Goal: Task Accomplishment & Management: Manage account settings

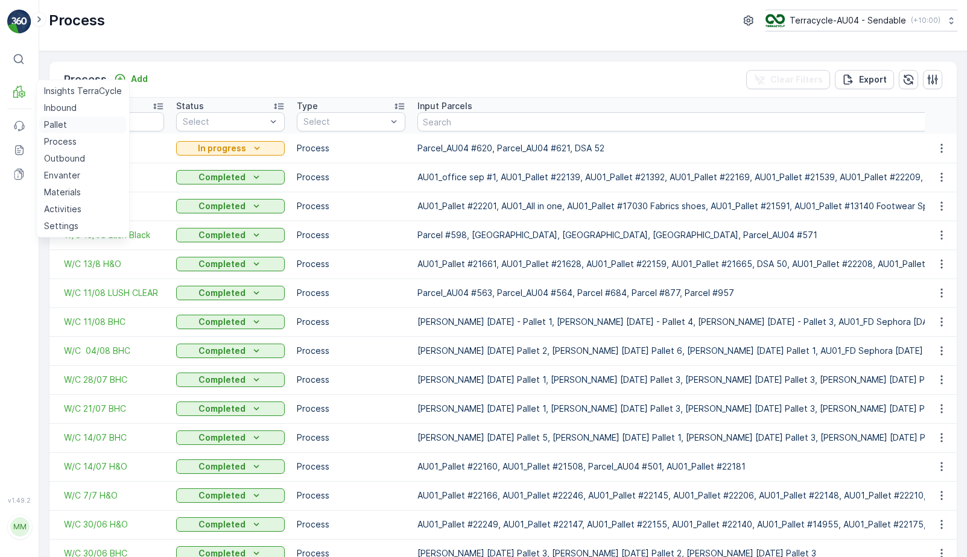
click at [72, 129] on link "Pallet" at bounding box center [82, 124] width 87 height 17
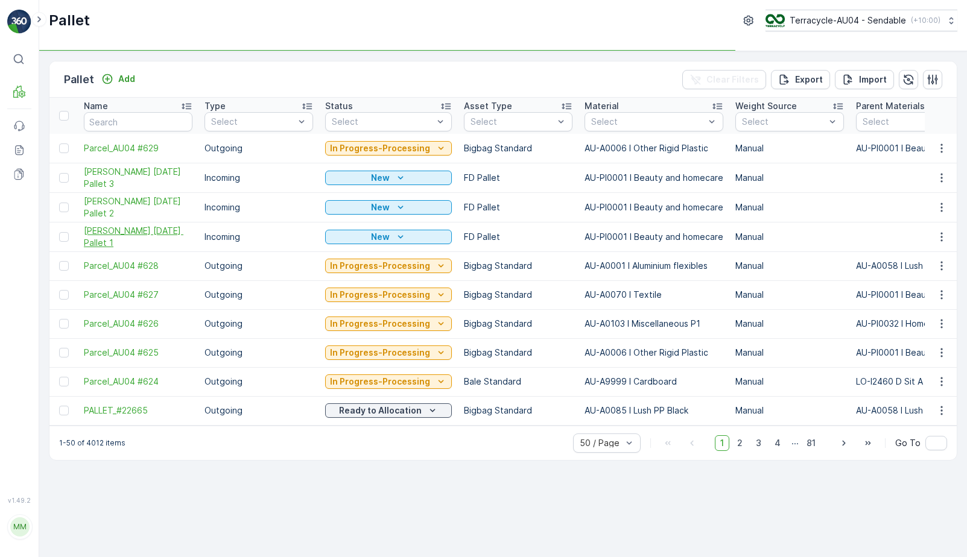
click at [96, 232] on span "[PERSON_NAME] [DATE] Pallet 1" at bounding box center [138, 237] width 109 height 24
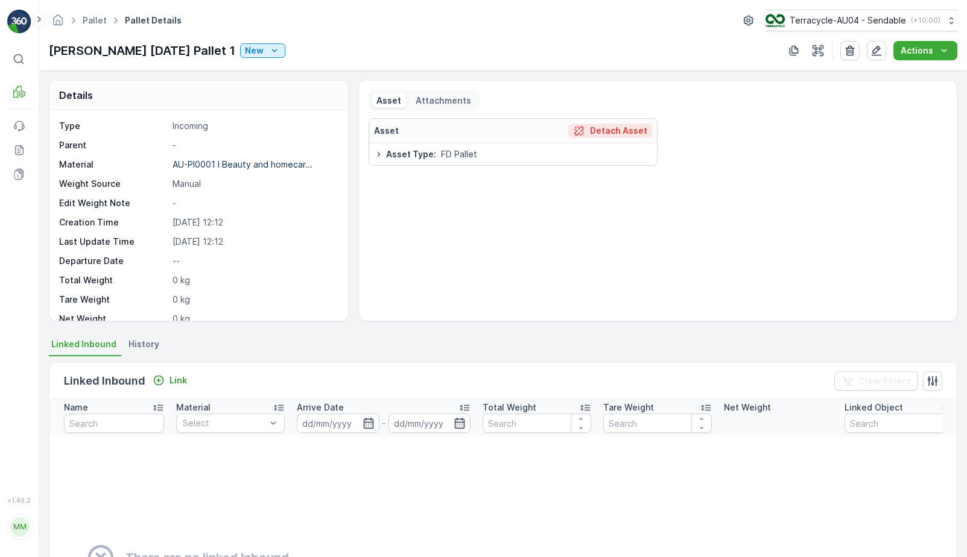
click at [609, 130] on p "Detach Asset" at bounding box center [618, 131] width 57 height 12
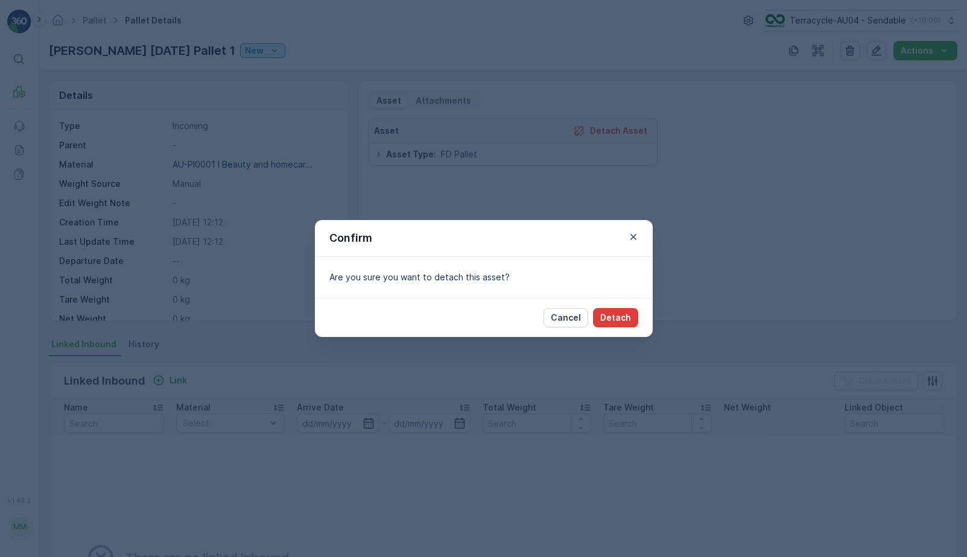
click at [623, 316] on p "Detach" at bounding box center [615, 318] width 31 height 12
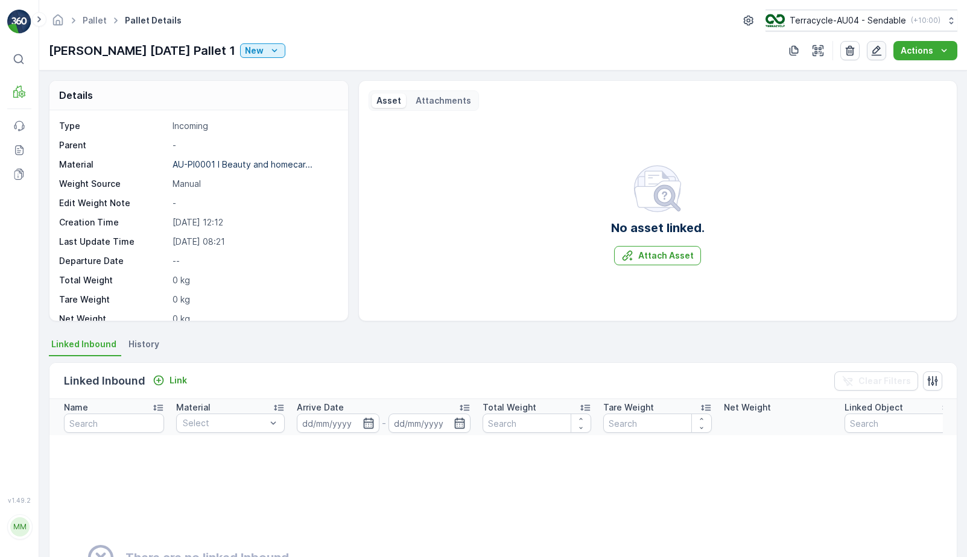
click at [879, 58] on button "button" at bounding box center [876, 50] width 19 height 19
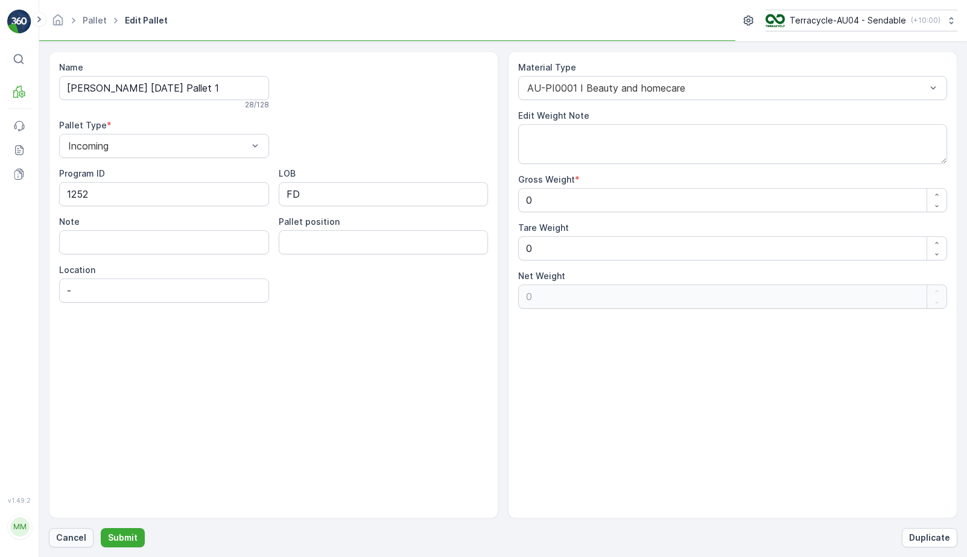
click at [75, 541] on p "Cancel" at bounding box center [71, 538] width 30 height 12
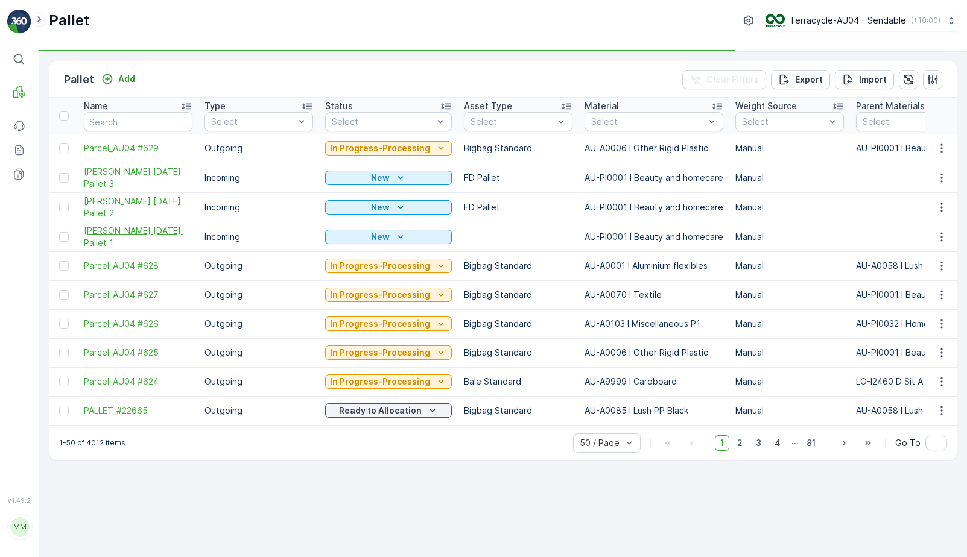
click at [149, 242] on span "[PERSON_NAME] [DATE] Pallet 1" at bounding box center [138, 237] width 109 height 24
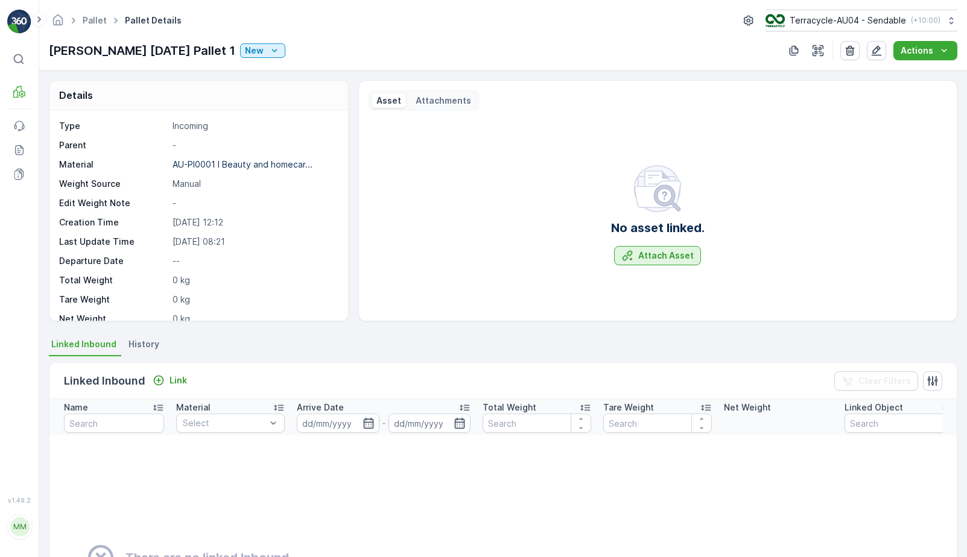
click at [658, 259] on p "Attach Asset" at bounding box center [666, 256] width 56 height 12
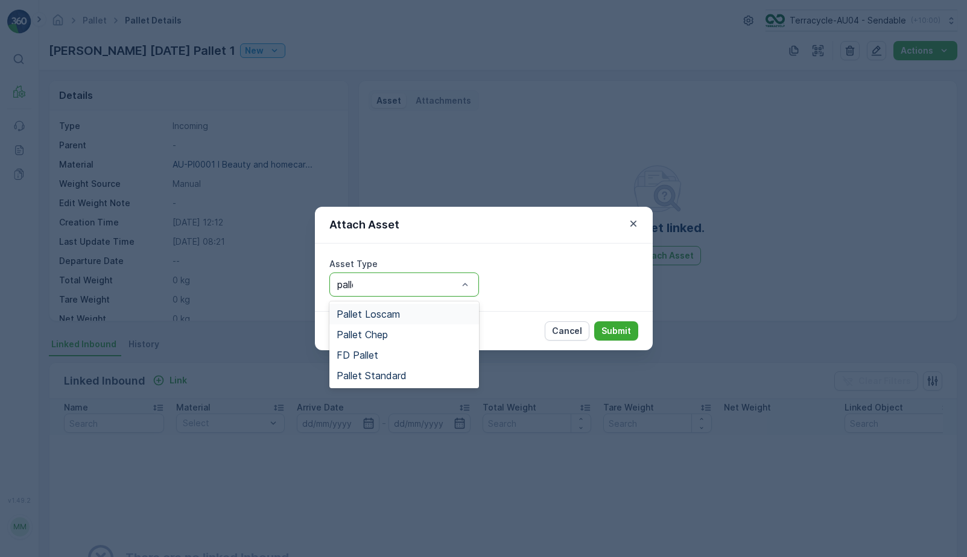
type input "pallet"
click at [365, 379] on span "Pallet Standard" at bounding box center [372, 375] width 70 height 11
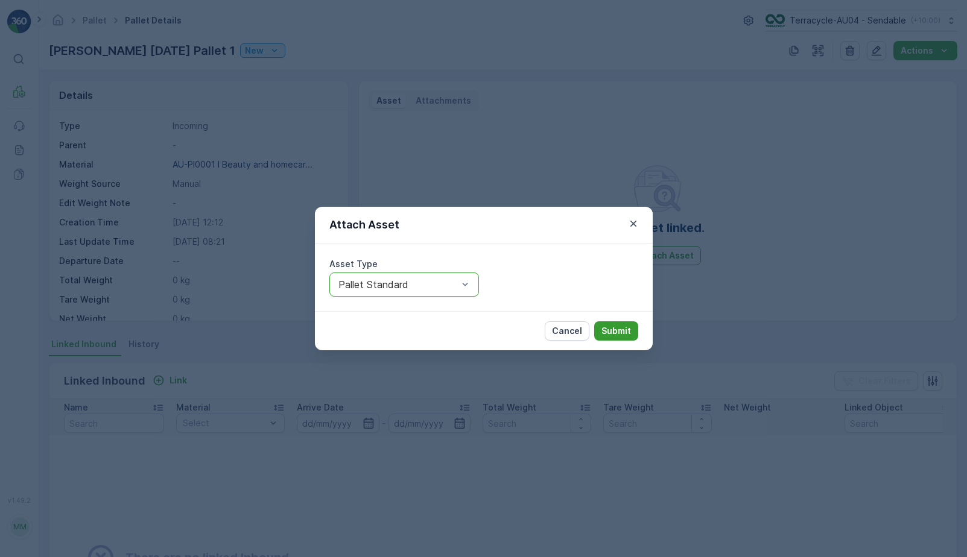
click at [626, 332] on p "Submit" at bounding box center [617, 331] width 30 height 12
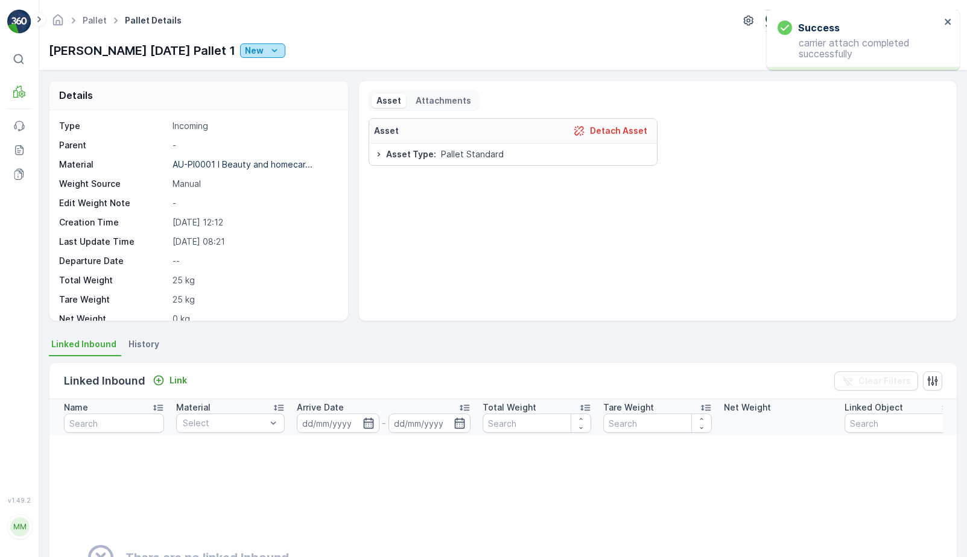
click at [270, 56] on button "New" at bounding box center [262, 50] width 45 height 14
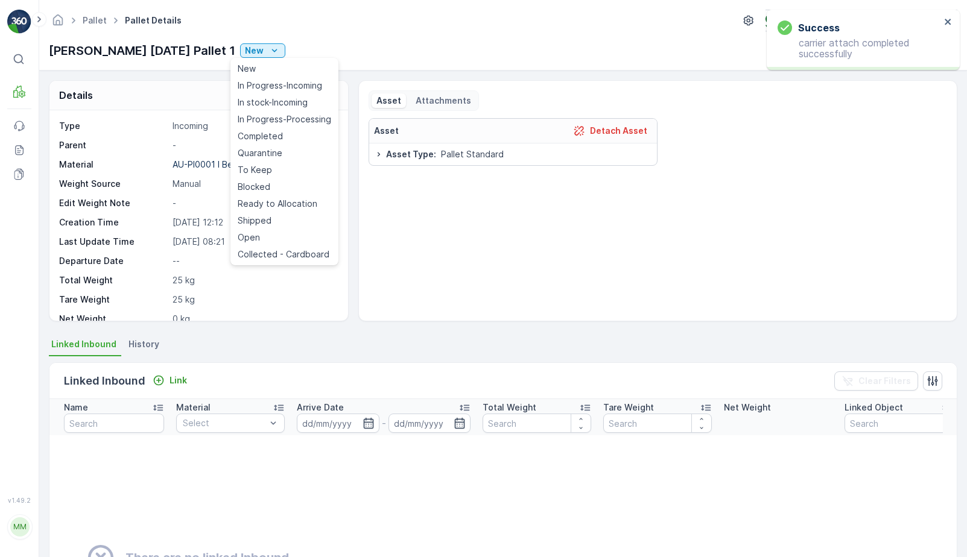
click at [795, 154] on div "Asset Detach Asset Asset Type : Pallet Standard" at bounding box center [658, 214] width 579 height 193
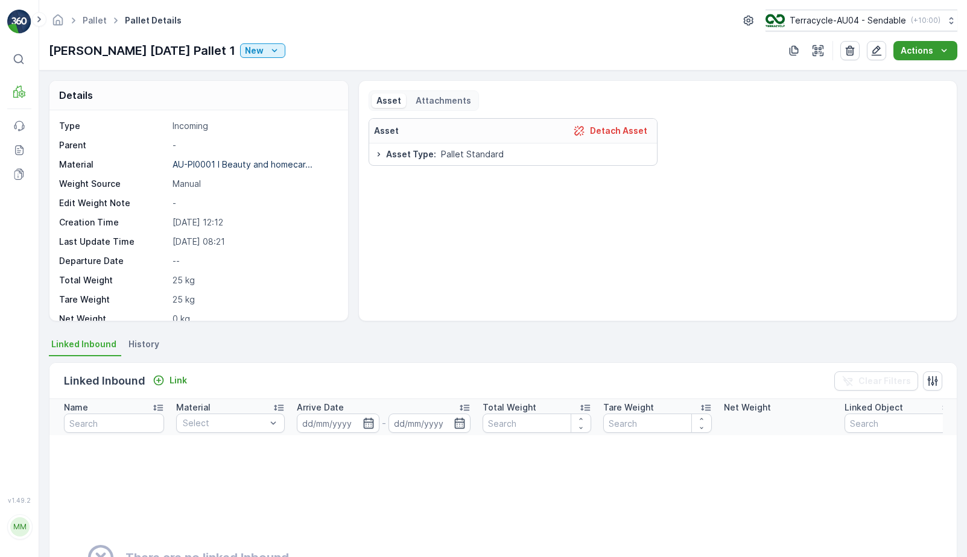
click at [903, 52] on p "Actions" at bounding box center [917, 51] width 33 height 12
click at [918, 75] on span "Update Weight" at bounding box center [931, 74] width 62 height 12
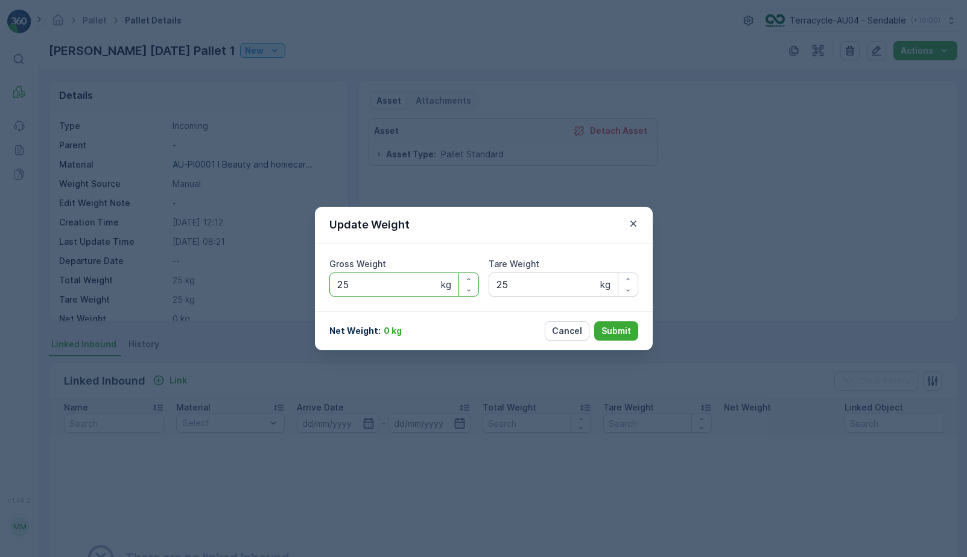
drag, startPoint x: 383, startPoint y: 288, endPoint x: 244, endPoint y: 288, distance: 138.8
click at [244, 288] on div "Update Weight Gross Weight 25 kg Tare Weight 25 kg Net Weight : 0 kg Cancel Sub…" at bounding box center [483, 278] width 967 height 557
type Weight "253"
click at [618, 338] on button "Submit" at bounding box center [616, 331] width 44 height 19
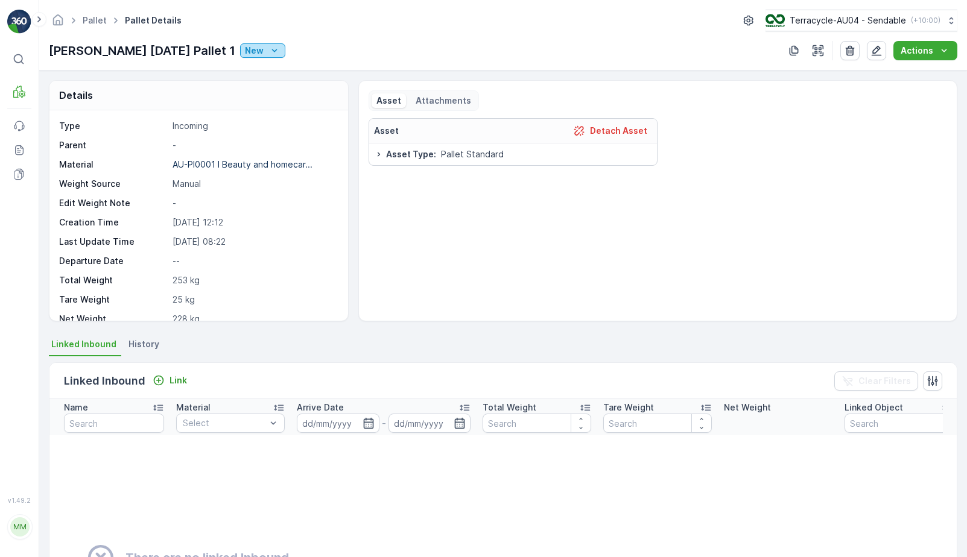
click at [268, 46] on icon "New" at bounding box center [274, 51] width 12 height 12
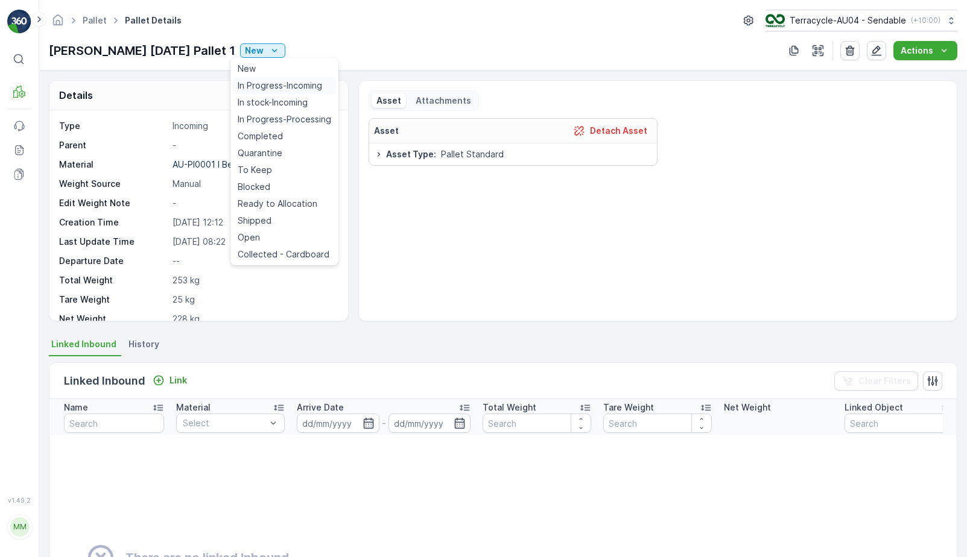
click at [288, 90] on span "In Progress-Incoming" at bounding box center [280, 86] width 84 height 12
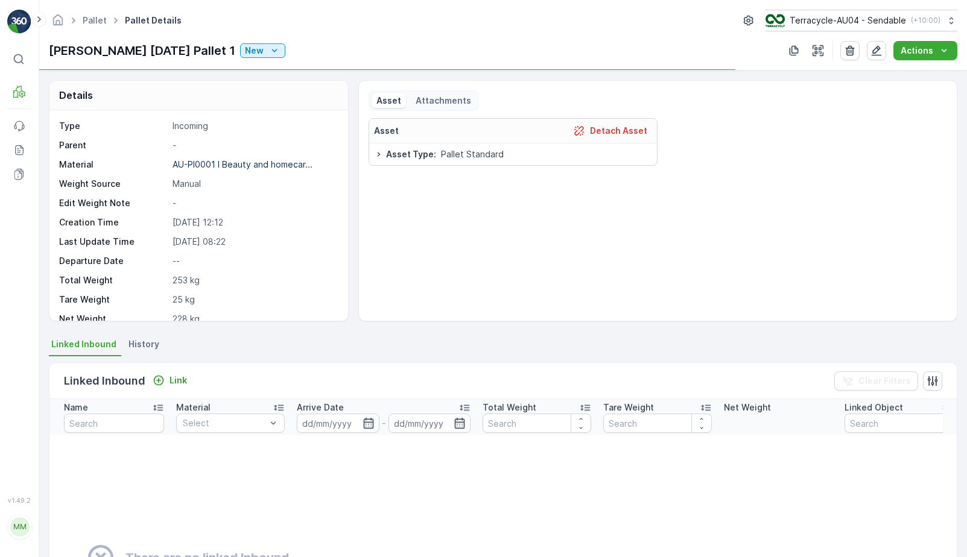
click at [257, 63] on div "Pallet Pallet Details Terracycle-AU04 - Sendable ( +10:00 ) FD Mecca 03/09/2025…" at bounding box center [503, 35] width 928 height 71
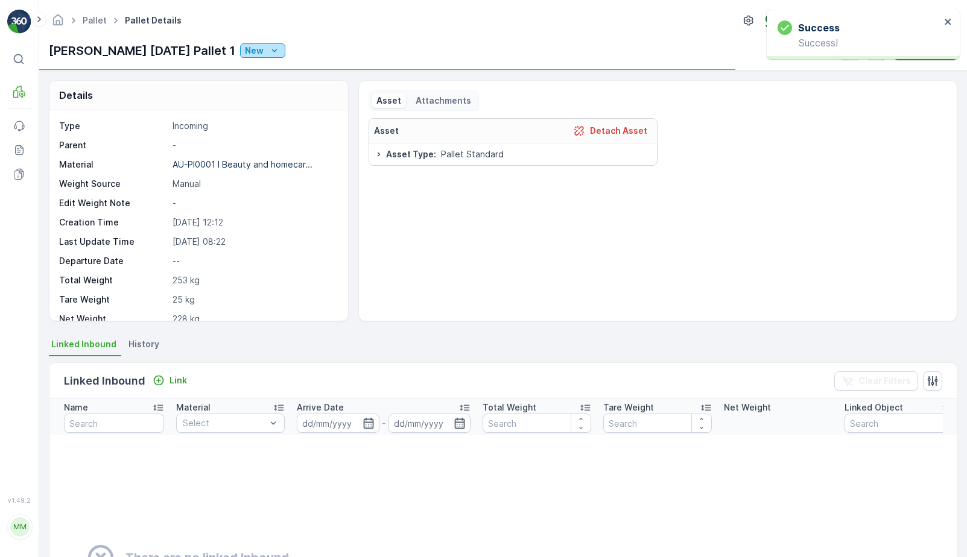
click at [257, 46] on div "New" at bounding box center [263, 51] width 36 height 12
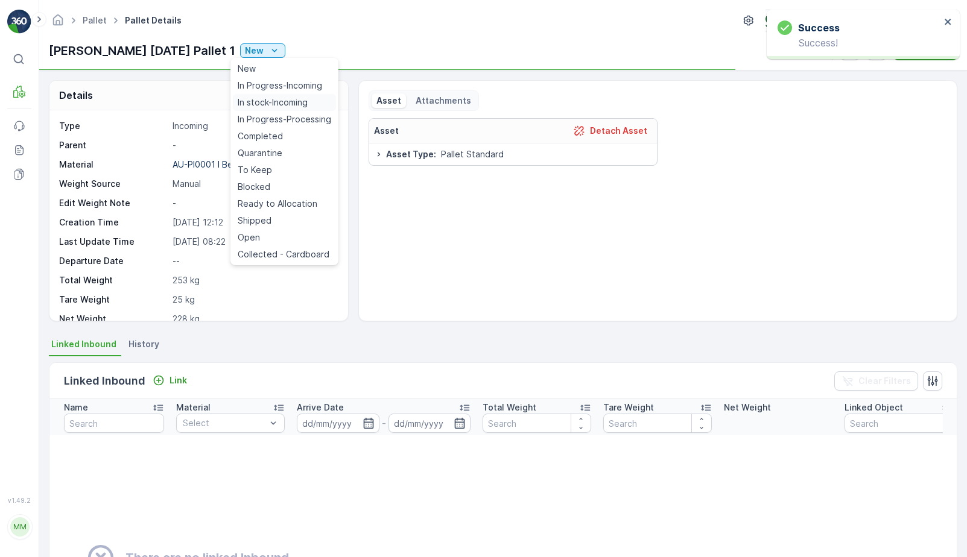
click at [262, 101] on span "In stock-Incoming" at bounding box center [273, 103] width 70 height 12
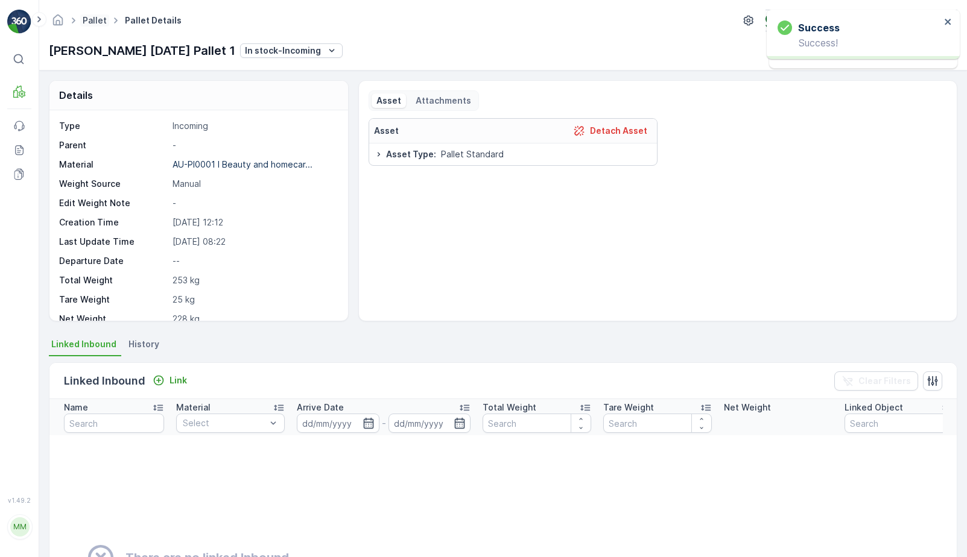
click at [92, 19] on link "Pallet" at bounding box center [95, 20] width 24 height 10
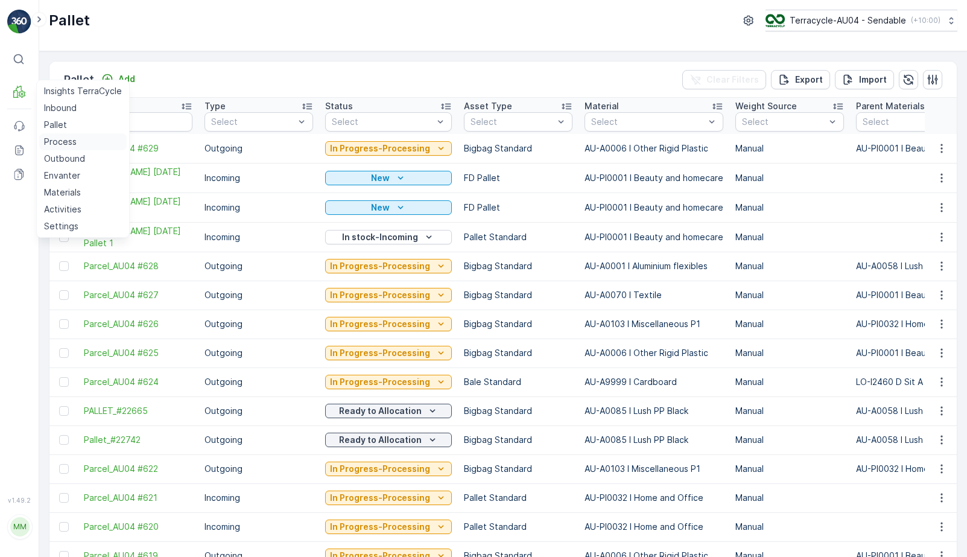
click at [67, 145] on p "Process" at bounding box center [60, 142] width 33 height 12
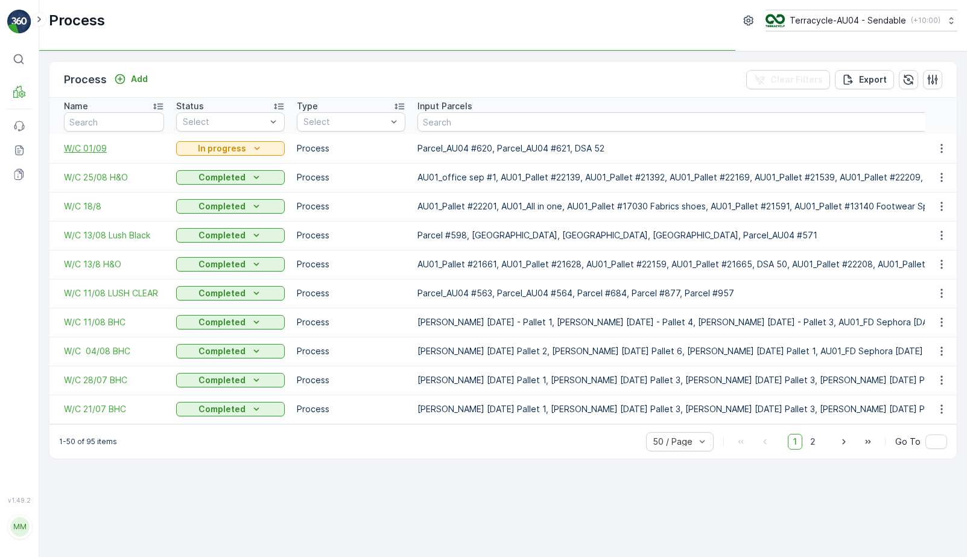
click at [81, 148] on span "W/C 01/09" at bounding box center [114, 148] width 100 height 12
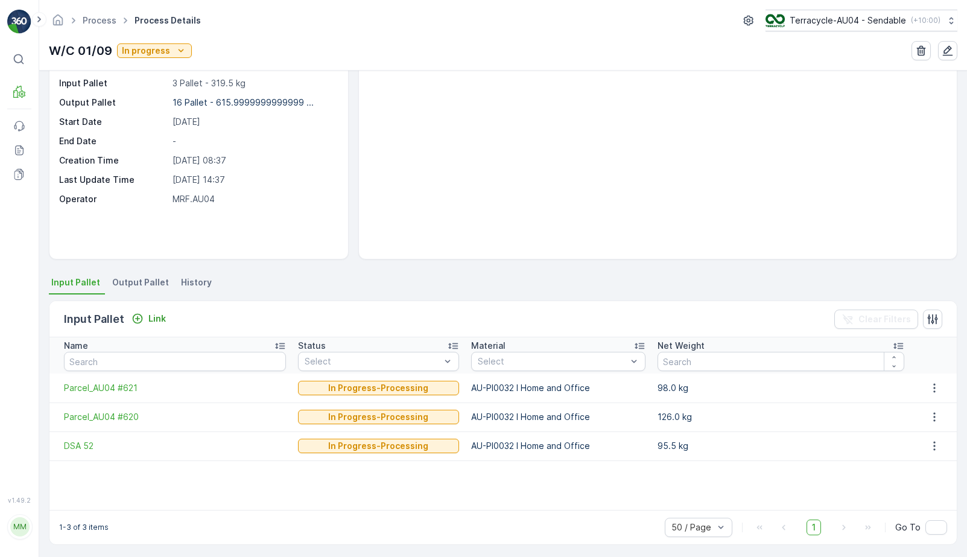
scroll to position [66, 0]
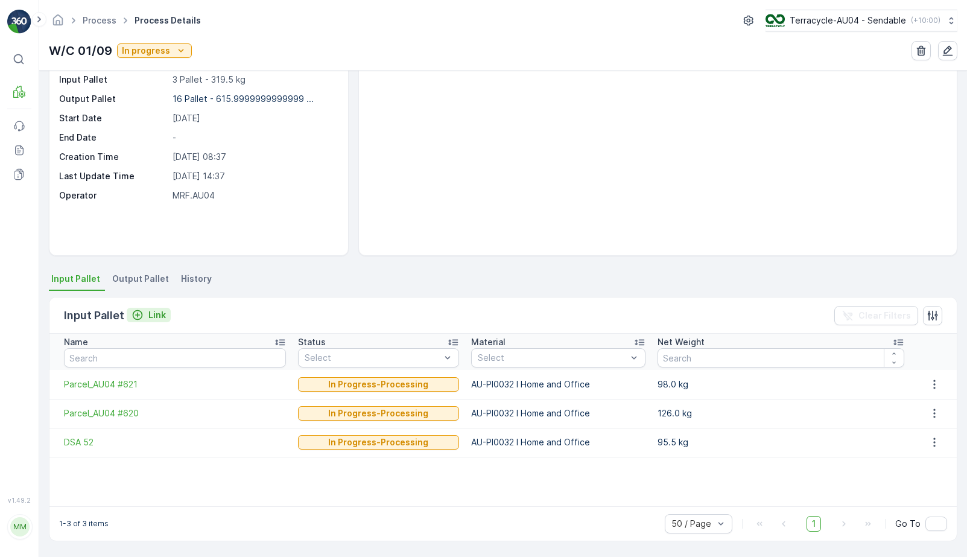
click at [156, 316] on p "Link" at bounding box center [156, 315] width 17 height 12
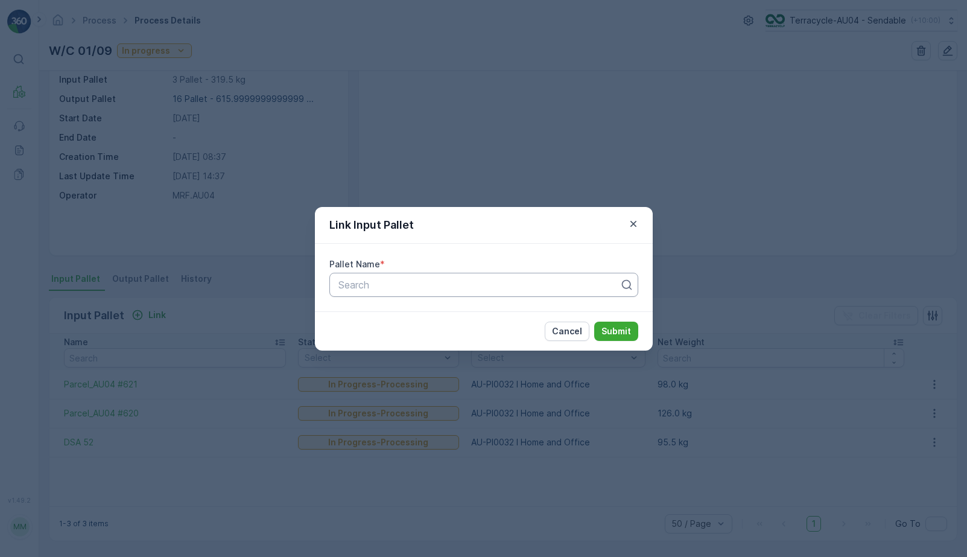
click at [405, 281] on div at bounding box center [479, 284] width 284 height 11
paste input "AU01_Pallet #21657"
type input "AU01_Pallet #21657"
click at [424, 317] on span "AU01_Pallet #21657" at bounding box center [382, 314] width 90 height 11
click at [620, 331] on p "Submit" at bounding box center [617, 331] width 30 height 12
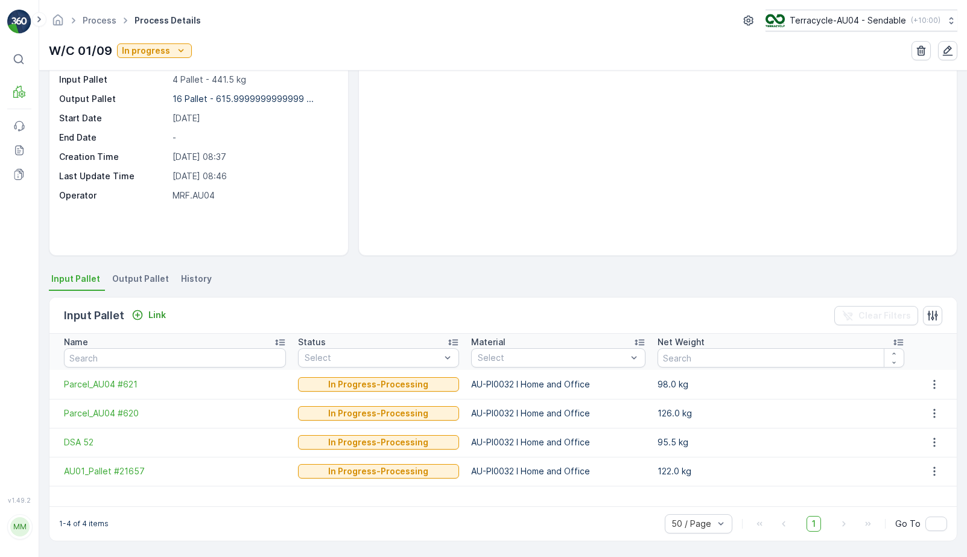
click at [154, 323] on div "Input Pallet Link" at bounding box center [117, 315] width 107 height 17
click at [156, 318] on p "Link" at bounding box center [156, 315] width 17 height 12
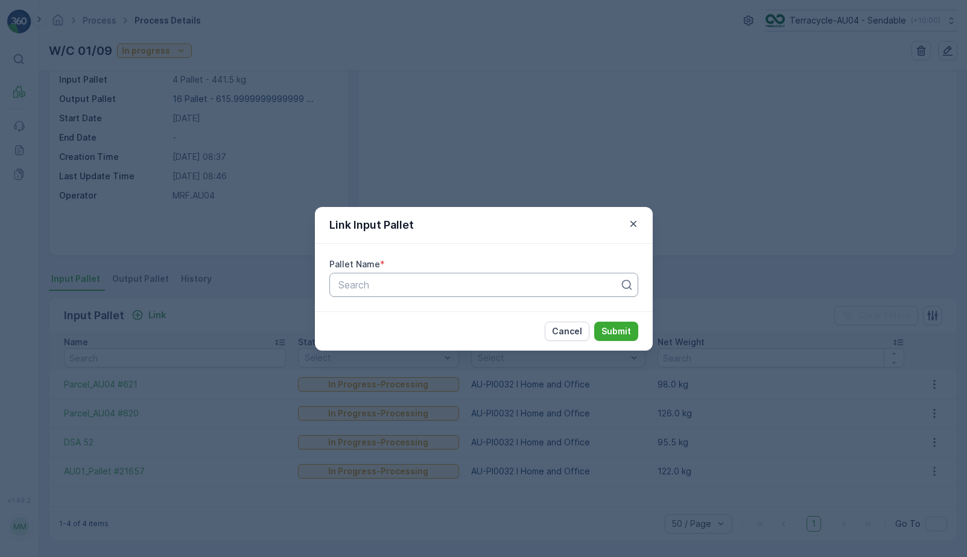
click at [371, 282] on div at bounding box center [479, 284] width 284 height 11
paste input "AU01_Pallet #22213"
type input "AU01_Pallet #22213"
click at [410, 319] on div "AU01_Pallet #22213" at bounding box center [483, 314] width 309 height 21
click at [629, 329] on p "Submit" at bounding box center [617, 331] width 30 height 12
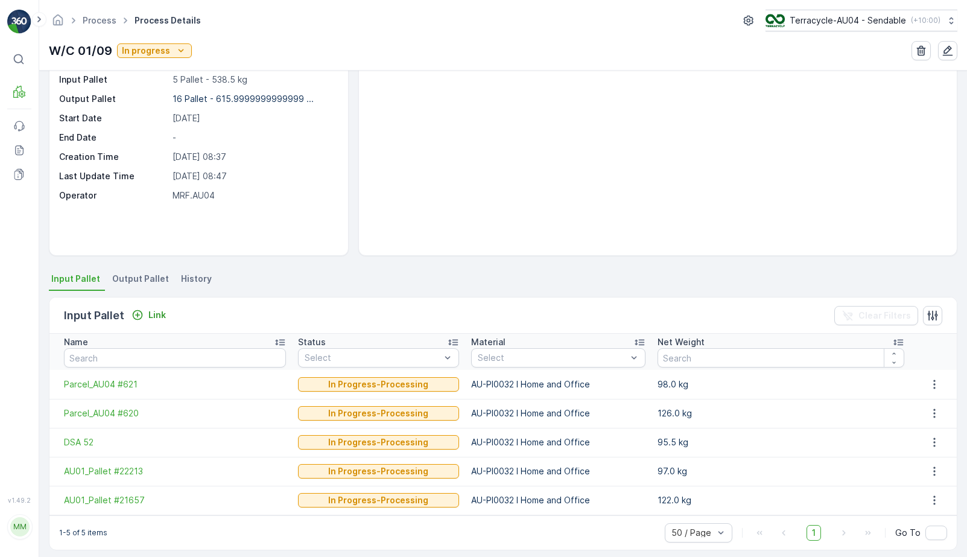
click at [163, 303] on div "Input Pallet Link Clear Filters" at bounding box center [502, 315] width 907 height 36
click at [156, 311] on p "Link" at bounding box center [156, 315] width 17 height 12
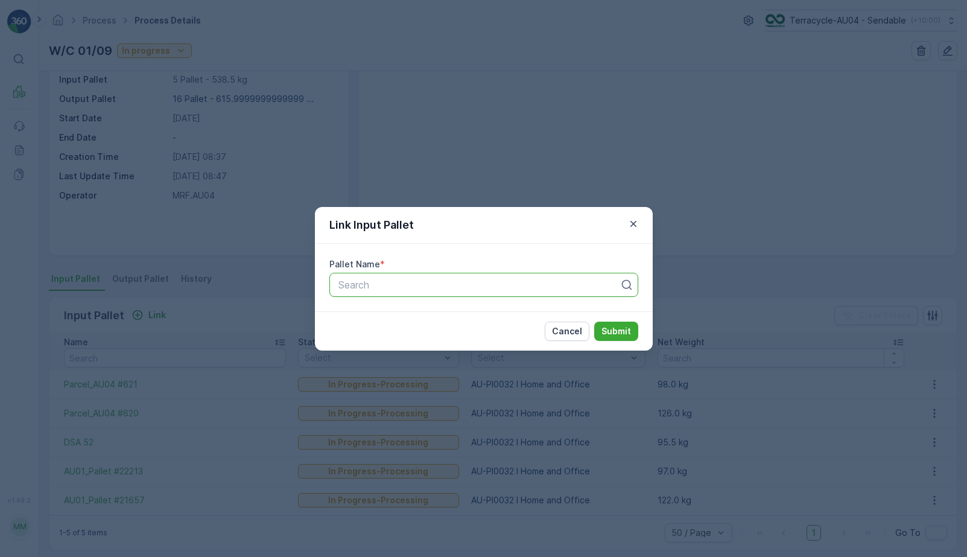
click at [364, 283] on div at bounding box center [479, 284] width 284 height 11
paste input "AU01_Pallet #22165"
type input "AU01_Pallet #22165"
click at [406, 164] on div "Link Input Pallet Pallet Name * Search Cancel Submit" at bounding box center [483, 278] width 967 height 557
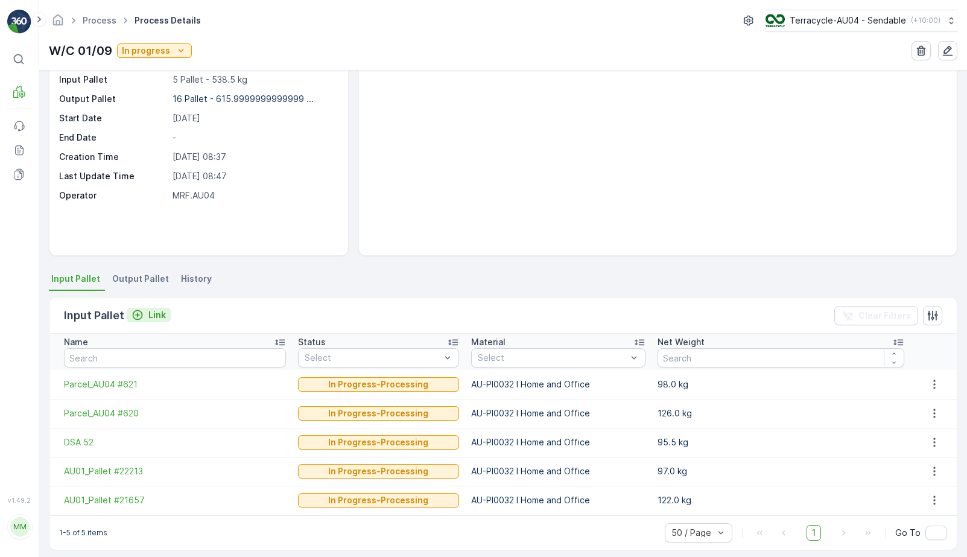
click at [152, 317] on p "Link" at bounding box center [156, 315] width 17 height 12
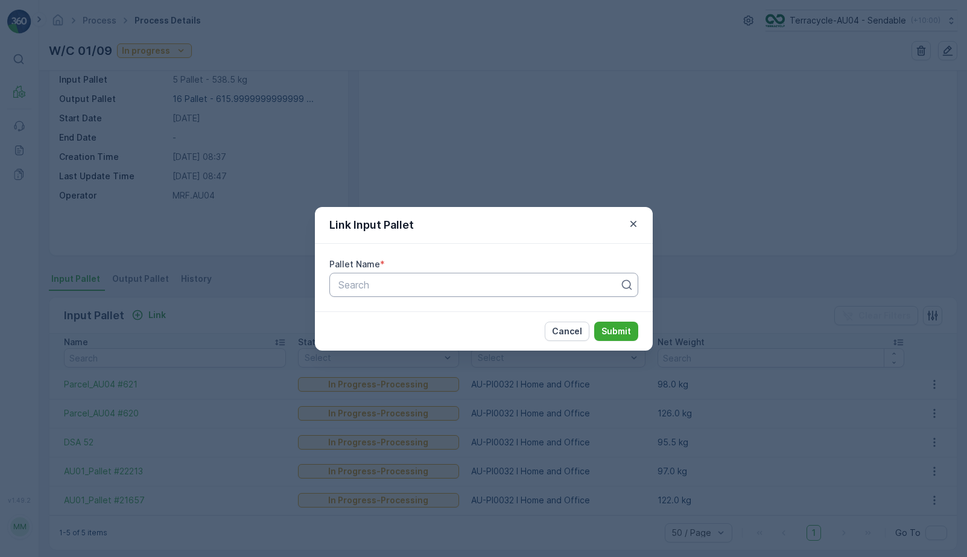
click at [367, 294] on div "Search" at bounding box center [483, 285] width 309 height 24
paste input "AU01_Pallet #22165"
type input "AU01_Pallet #22165"
click at [415, 159] on div "Link Input Pallet Pallet Name * Use Up and Down to choose options, press Enter …" at bounding box center [483, 278] width 967 height 557
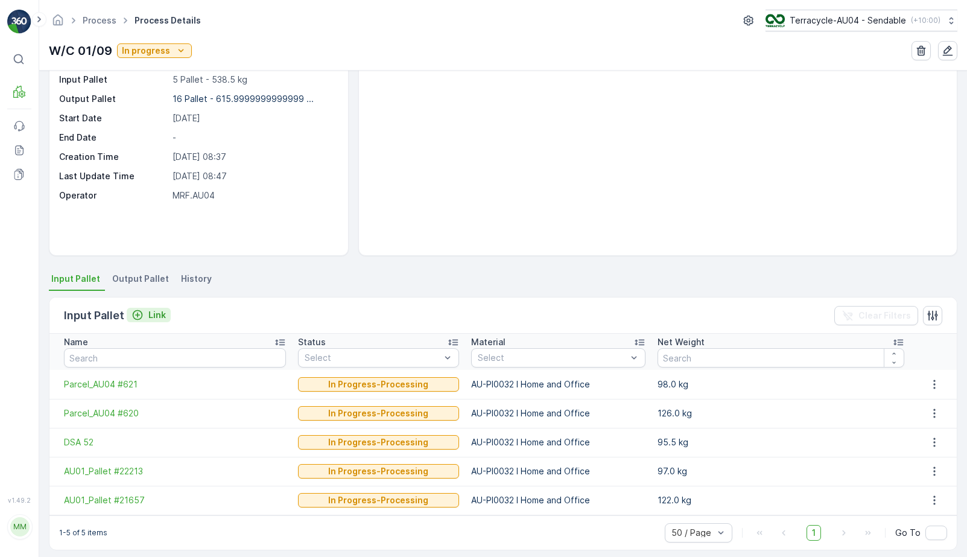
click at [140, 319] on icon "Link" at bounding box center [138, 315] width 12 height 12
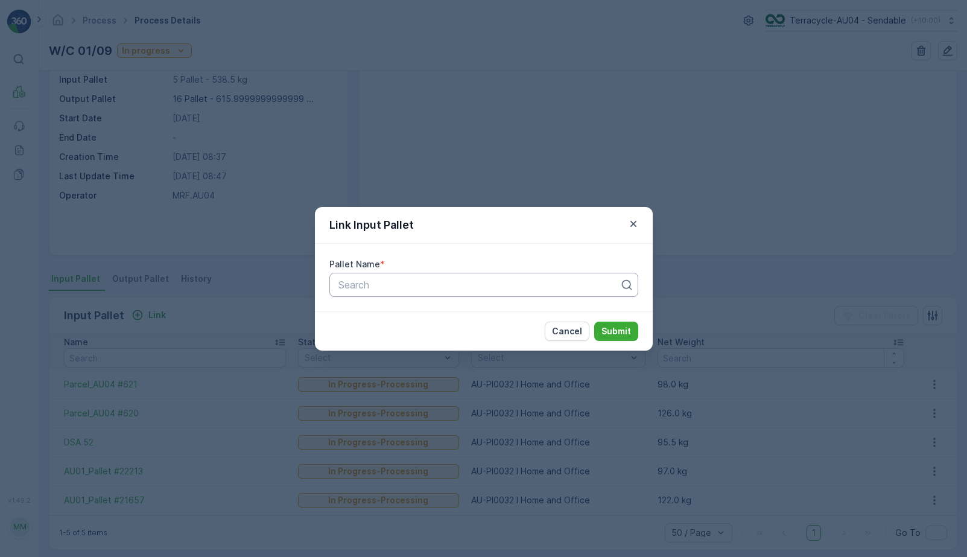
click at [403, 279] on div at bounding box center [479, 284] width 284 height 11
paste input "AU01_Pallet #22165"
type input "AU01_Pallet #22165"
click at [433, 308] on div "AU01_Pallet #22165" at bounding box center [483, 314] width 309 height 21
click at [617, 337] on p "Submit" at bounding box center [617, 331] width 30 height 12
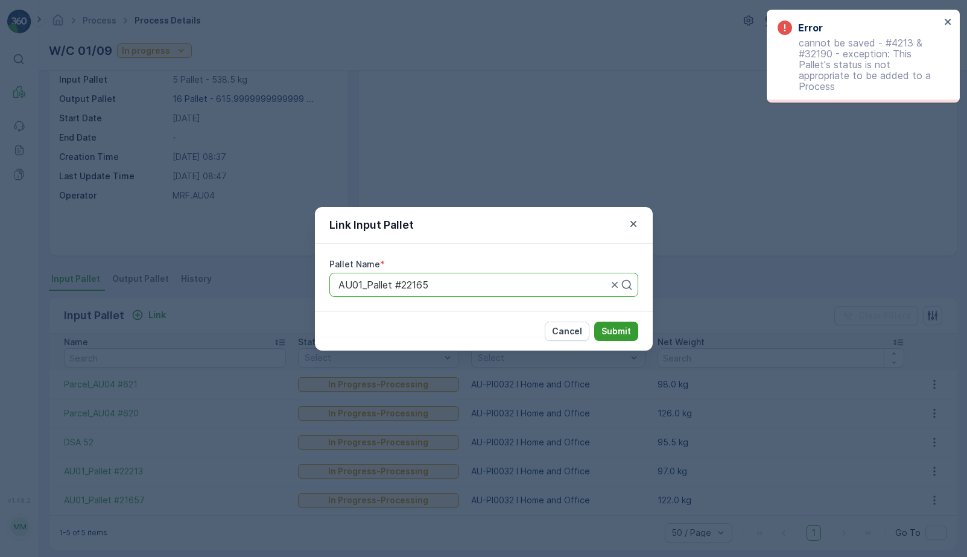
click at [617, 334] on p "Submit" at bounding box center [617, 331] width 30 height 12
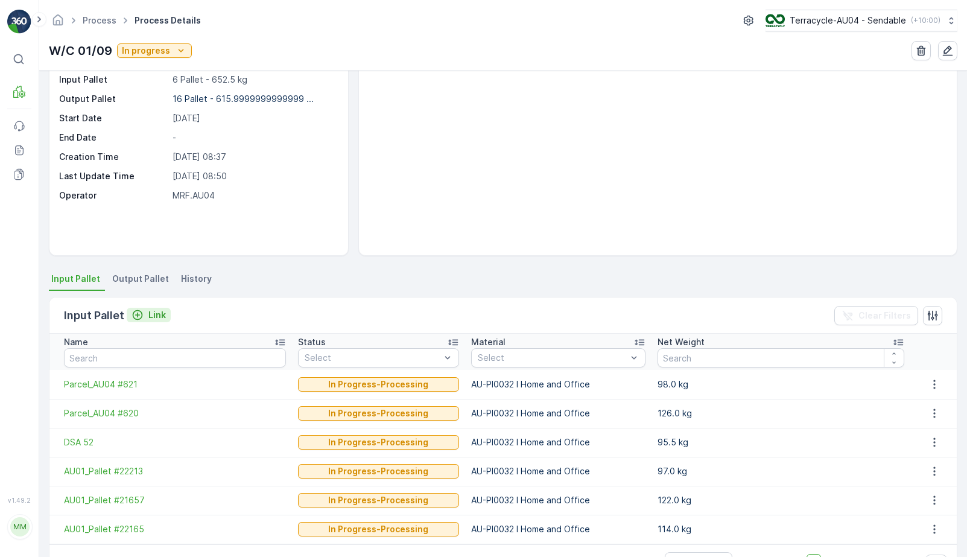
click at [152, 321] on button "Link" at bounding box center [149, 315] width 44 height 14
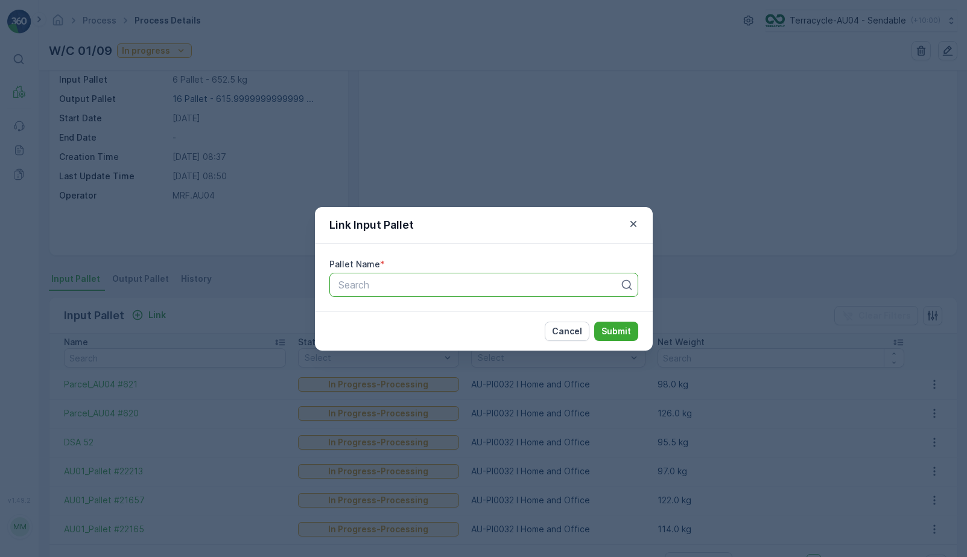
click at [375, 285] on div at bounding box center [479, 284] width 284 height 11
paste input "AU01_Pallet #22224"
type input "AU01_Pallet #22224"
click at [421, 314] on span "AU01_Pallet #22224" at bounding box center [382, 314] width 90 height 11
click at [616, 329] on p "Submit" at bounding box center [617, 331] width 30 height 12
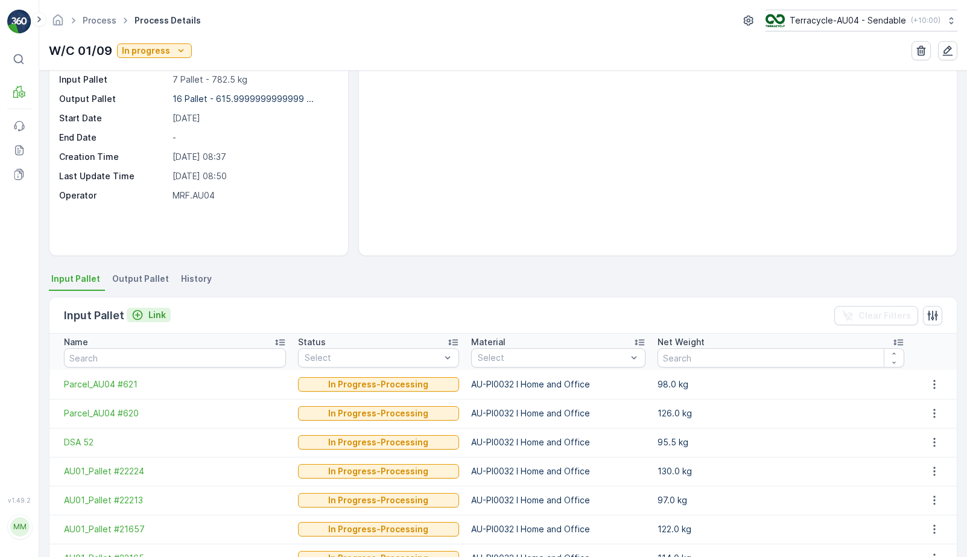
click at [150, 316] on p "Link" at bounding box center [156, 315] width 17 height 12
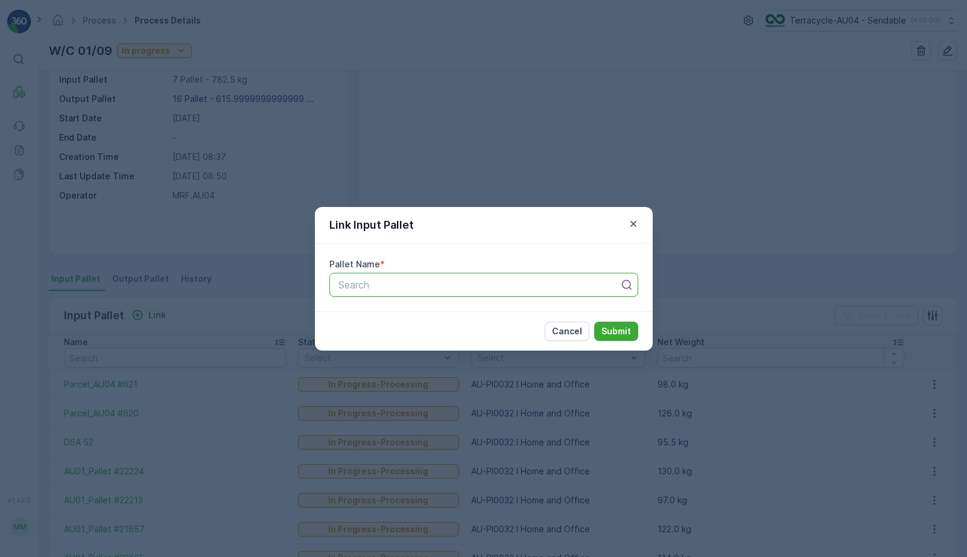
click at [452, 287] on div at bounding box center [479, 284] width 284 height 11
paste input "AU01_All in one #6"
type input "AU01_All in one #6"
click at [447, 314] on div "AU01_All in one #6" at bounding box center [484, 314] width 294 height 11
click at [604, 328] on p "Submit" at bounding box center [617, 331] width 30 height 12
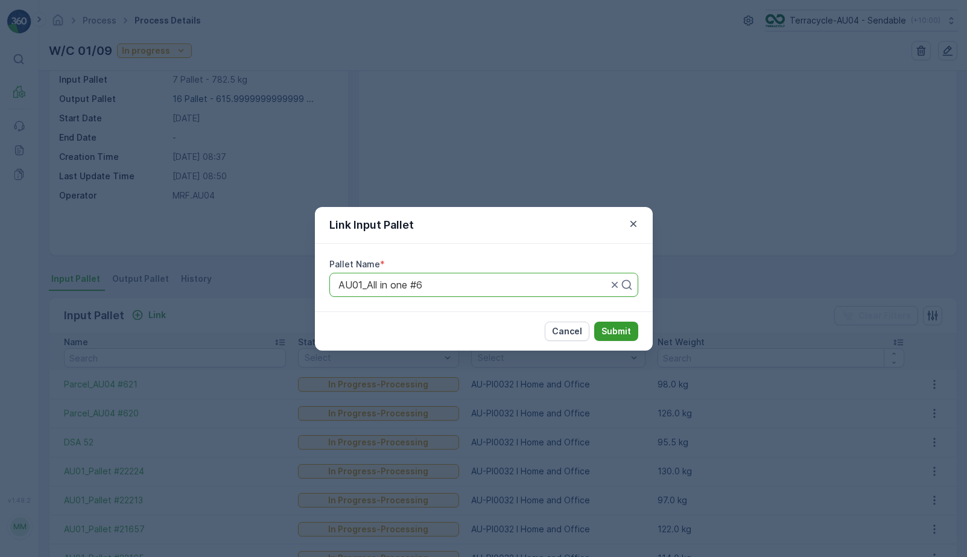
click at [626, 325] on p "Submit" at bounding box center [617, 331] width 30 height 12
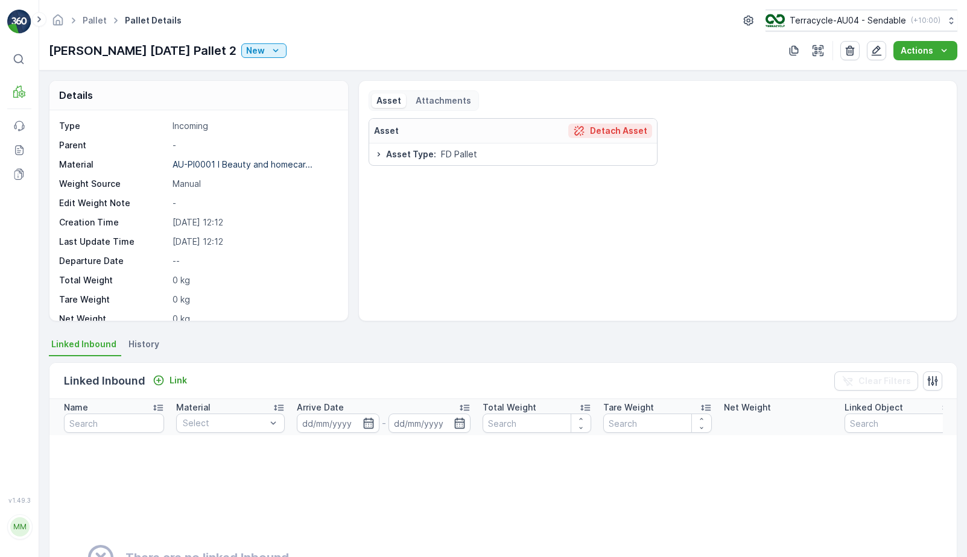
click at [602, 132] on p "Detach Asset" at bounding box center [618, 131] width 57 height 12
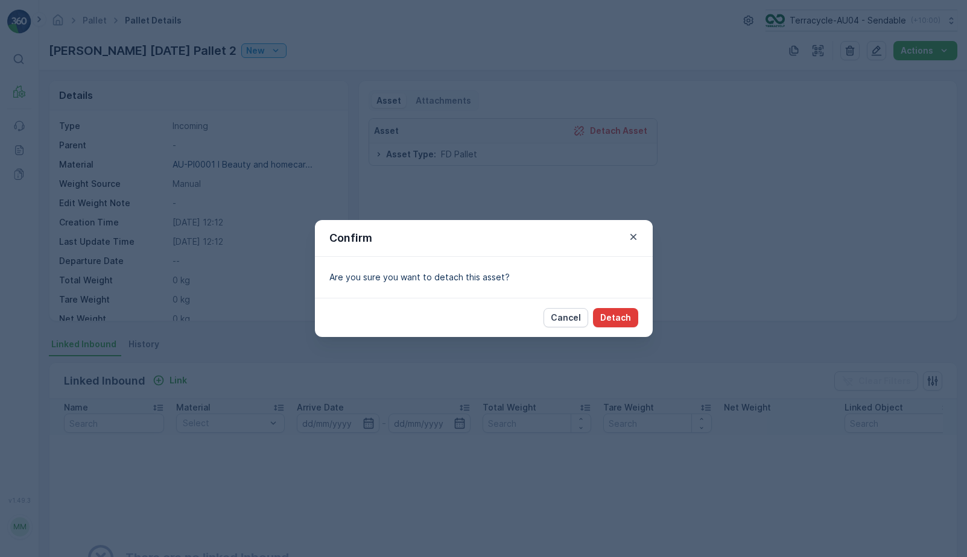
click at [624, 316] on p "Detach" at bounding box center [615, 318] width 31 height 12
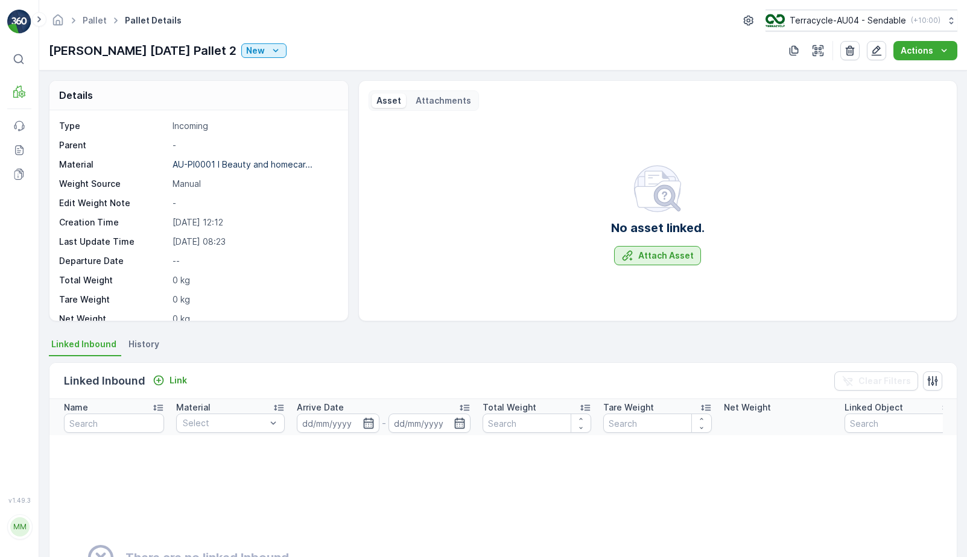
click at [658, 259] on p "Attach Asset" at bounding box center [666, 256] width 56 height 12
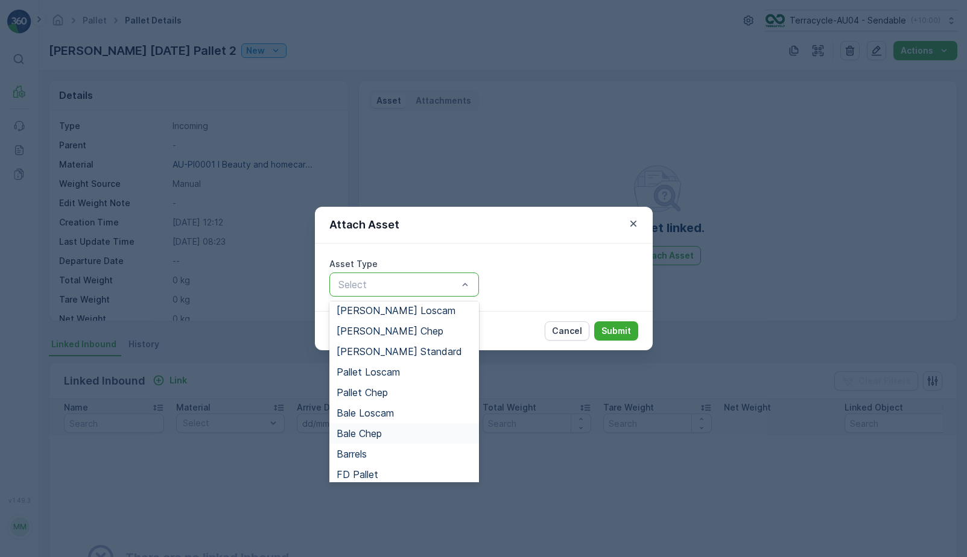
scroll to position [111, 0]
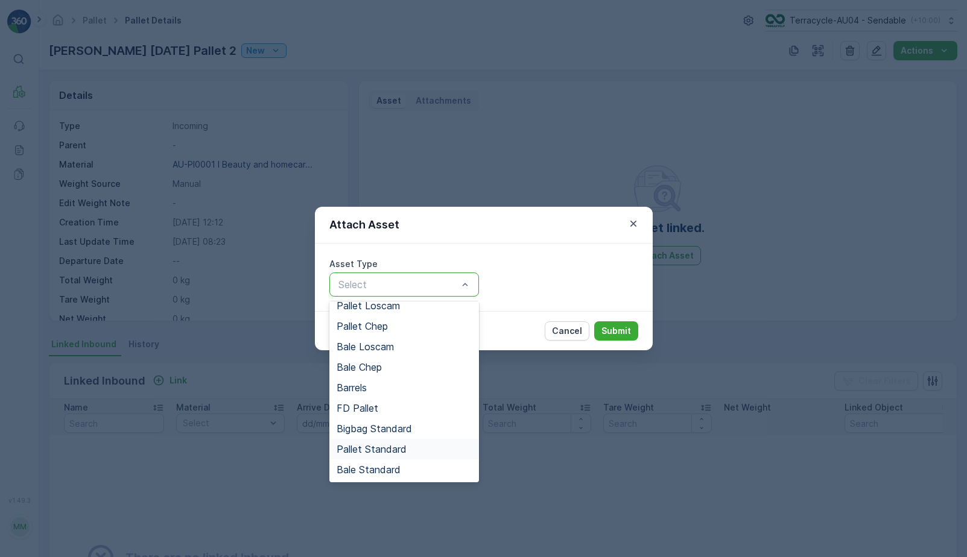
click at [399, 456] on div "Pallet Standard" at bounding box center [404, 449] width 150 height 21
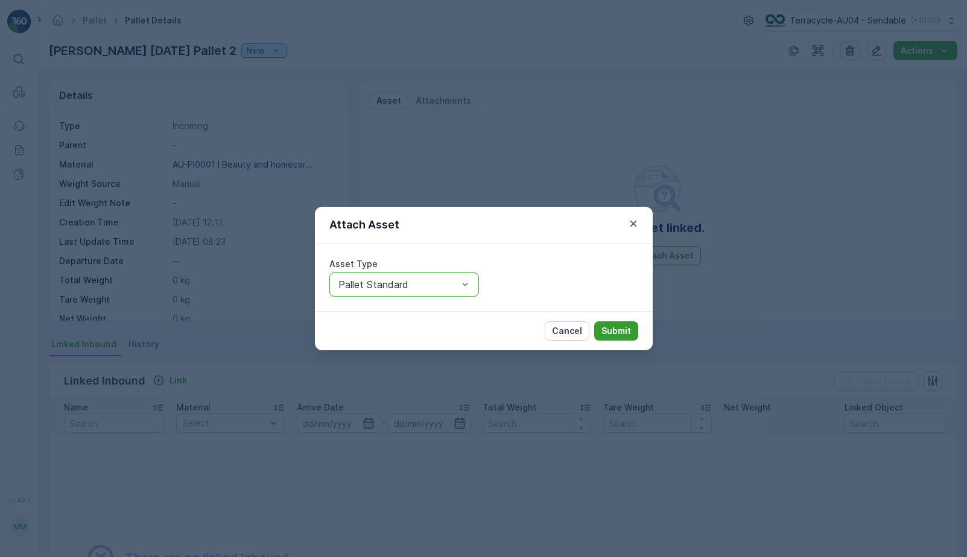
click at [606, 330] on p "Submit" at bounding box center [617, 331] width 30 height 12
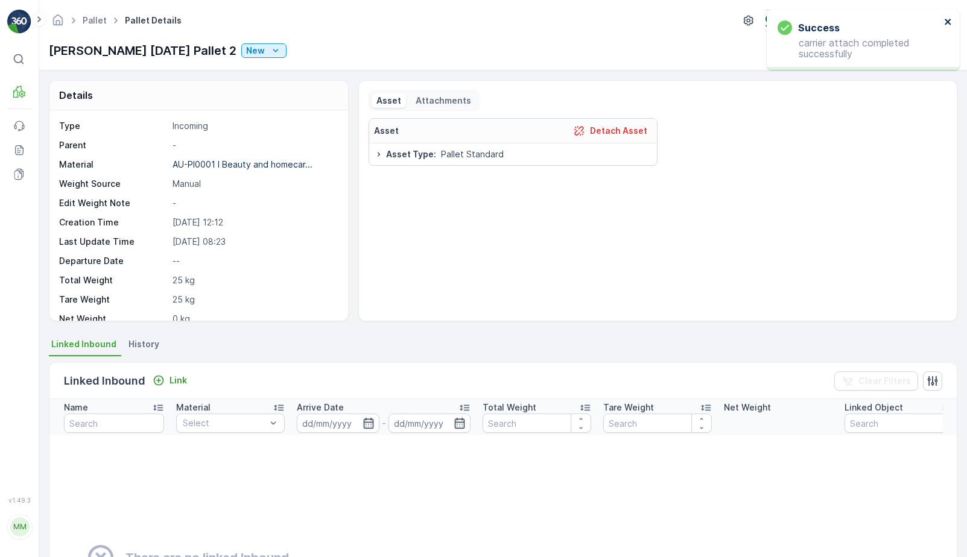
click at [946, 21] on icon "close" at bounding box center [948, 22] width 8 height 10
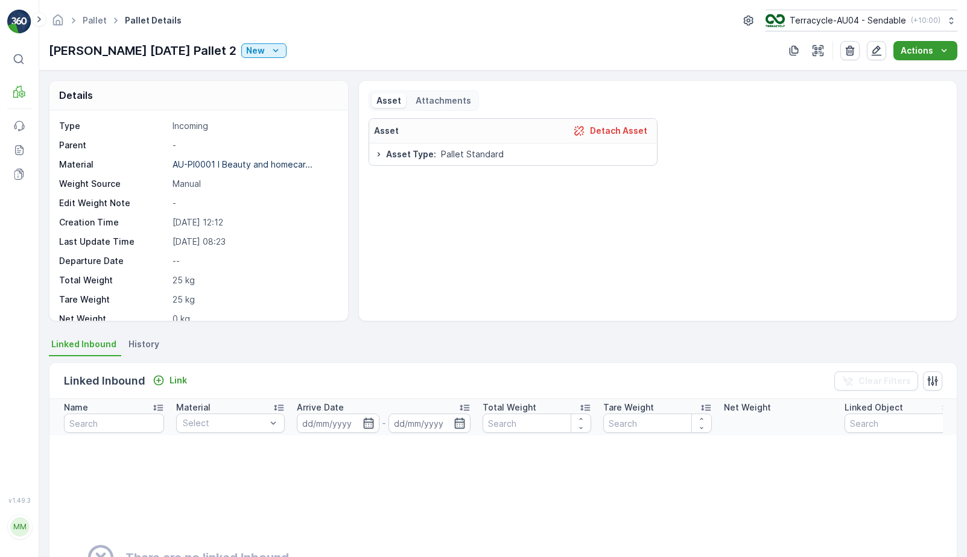
click at [930, 59] on button "Actions" at bounding box center [926, 50] width 64 height 19
click at [923, 78] on span "Update Weight" at bounding box center [931, 74] width 62 height 12
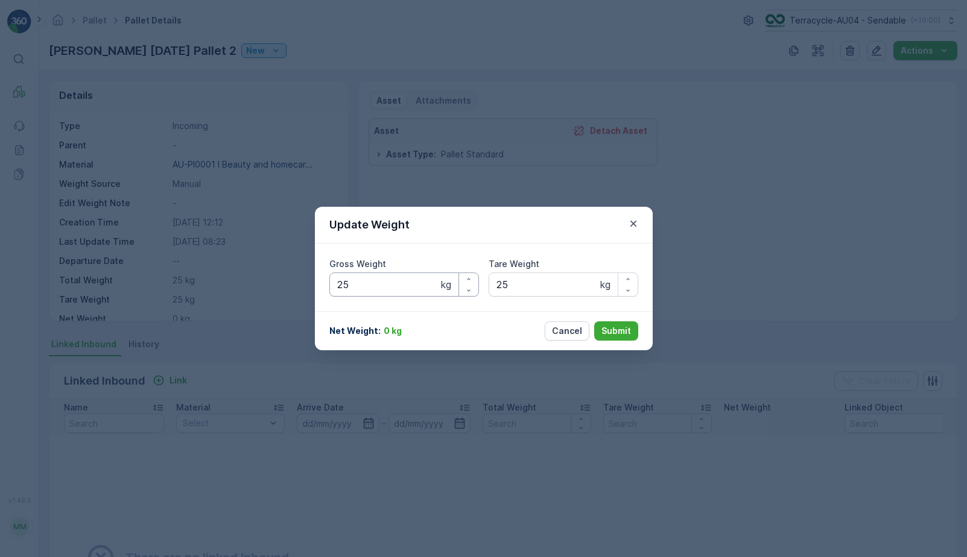
click at [361, 288] on Weight "25" at bounding box center [404, 285] width 150 height 24
type Weight "2"
type Weight "237"
click at [615, 334] on p "Submit" at bounding box center [617, 331] width 30 height 12
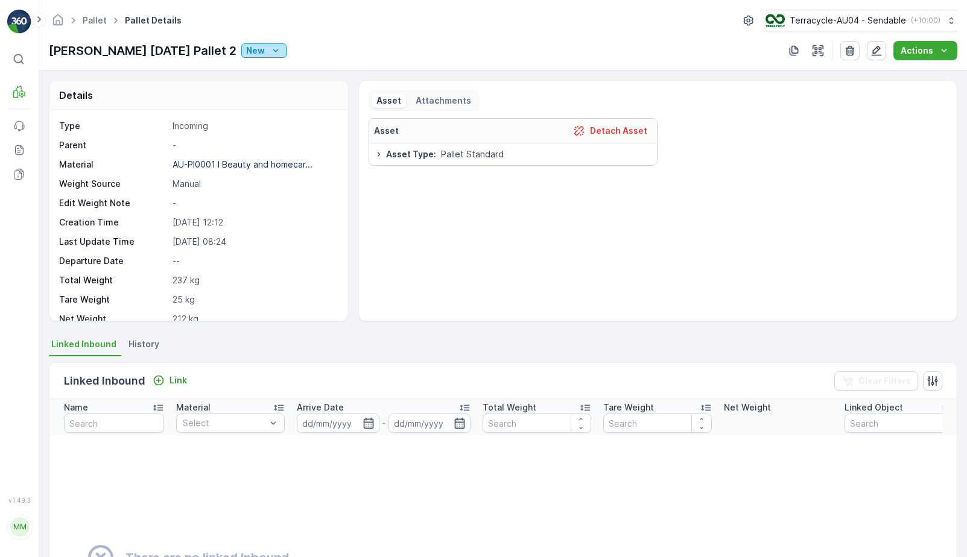
click at [276, 51] on button "New" at bounding box center [263, 50] width 45 height 14
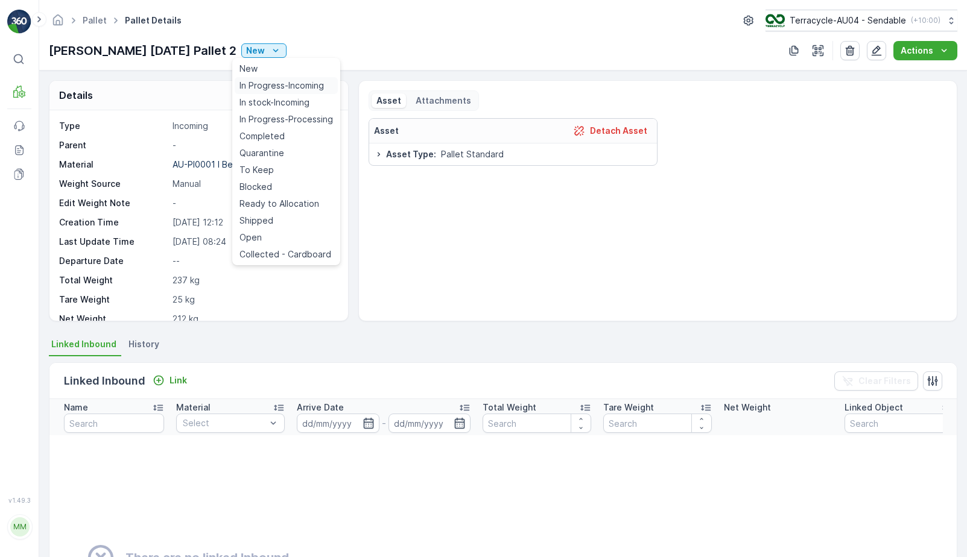
click at [282, 86] on span "In Progress-Incoming" at bounding box center [282, 86] width 84 height 12
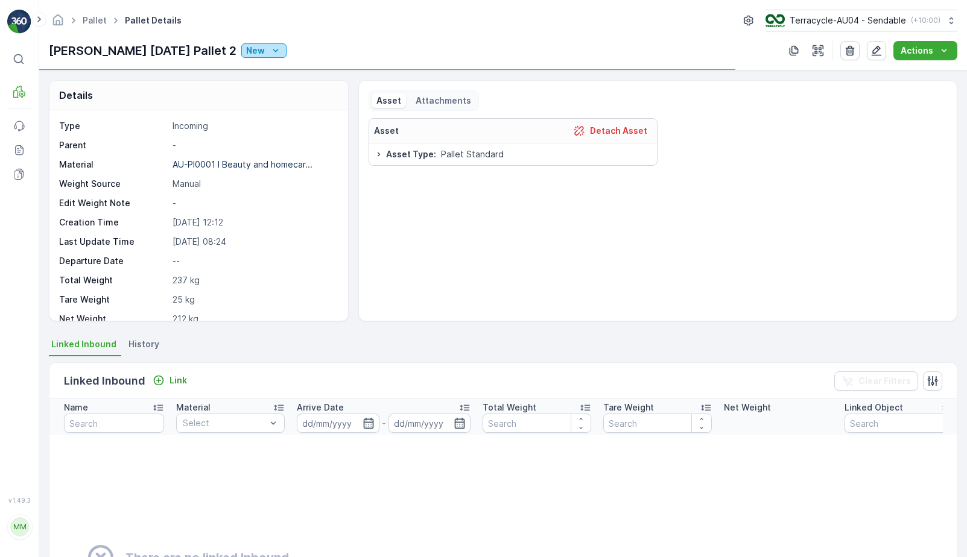
click at [270, 52] on icon "New" at bounding box center [276, 51] width 12 height 12
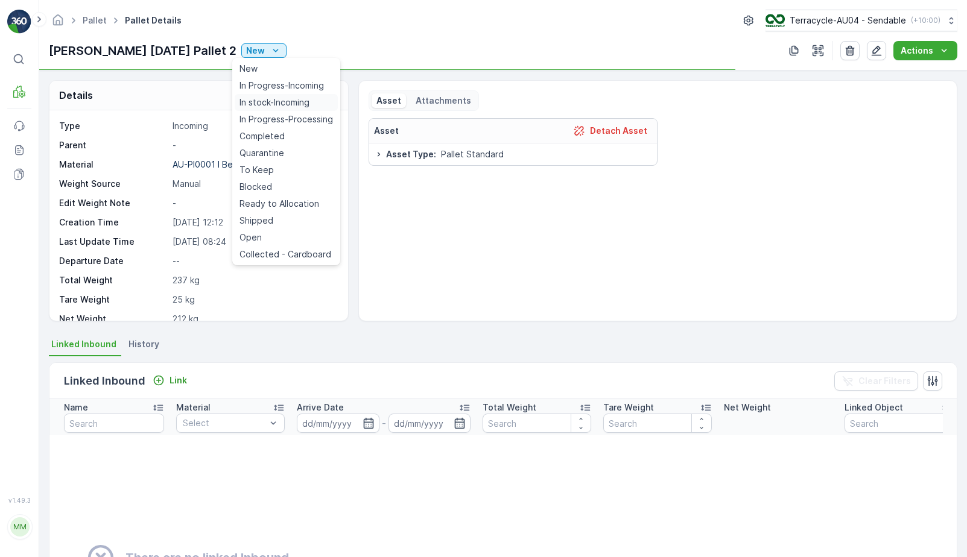
click at [272, 103] on span "In stock-Incoming" at bounding box center [275, 103] width 70 height 12
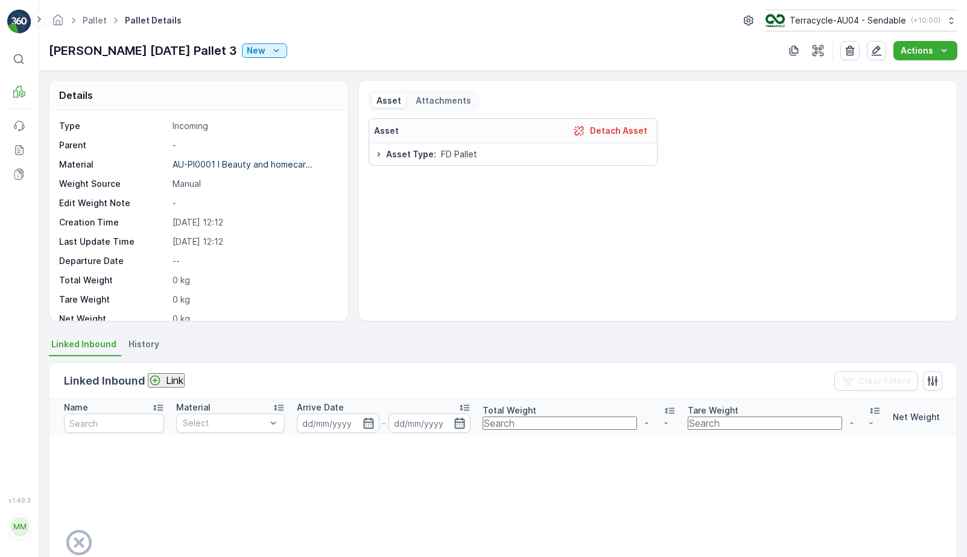
click at [598, 121] on div "Asset Detach Asset" at bounding box center [513, 131] width 288 height 25
click at [599, 126] on p "Detach Asset" at bounding box center [618, 131] width 57 height 12
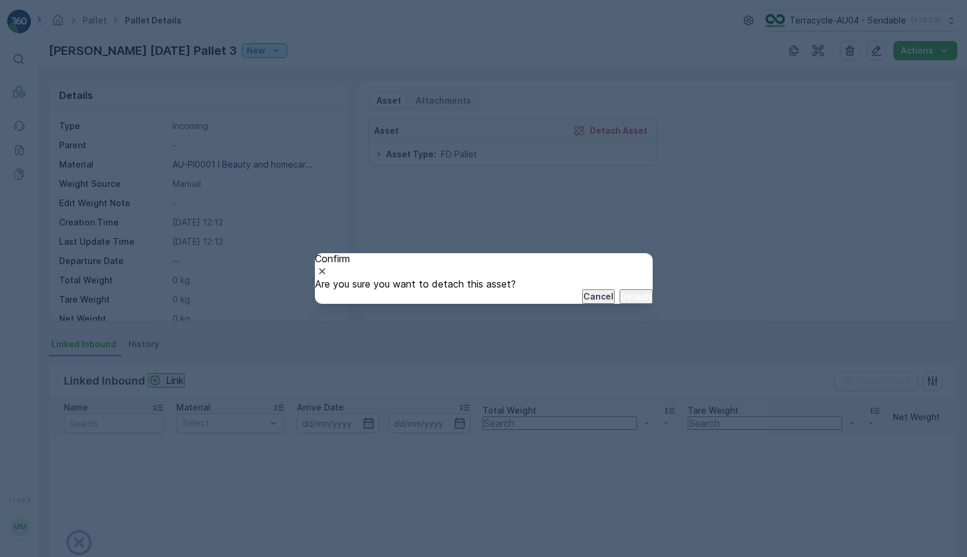
click at [621, 303] on p "Detach" at bounding box center [636, 297] width 31 height 12
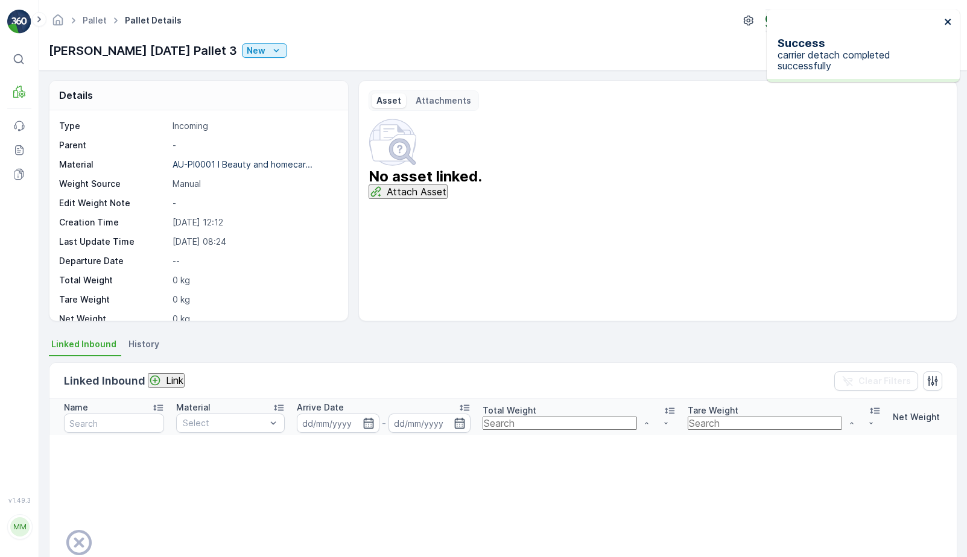
click at [947, 18] on icon "close" at bounding box center [948, 22] width 8 height 10
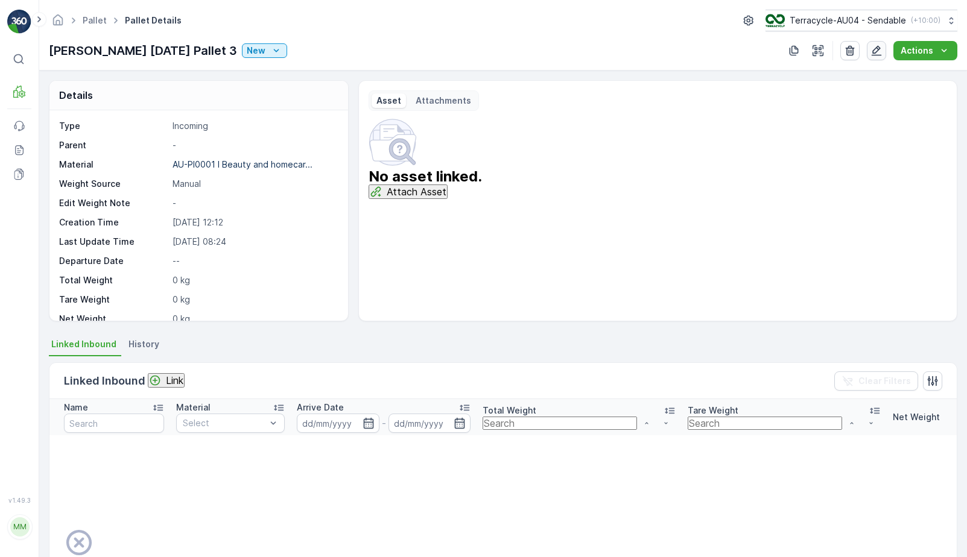
click at [886, 51] on button "button" at bounding box center [876, 50] width 19 height 19
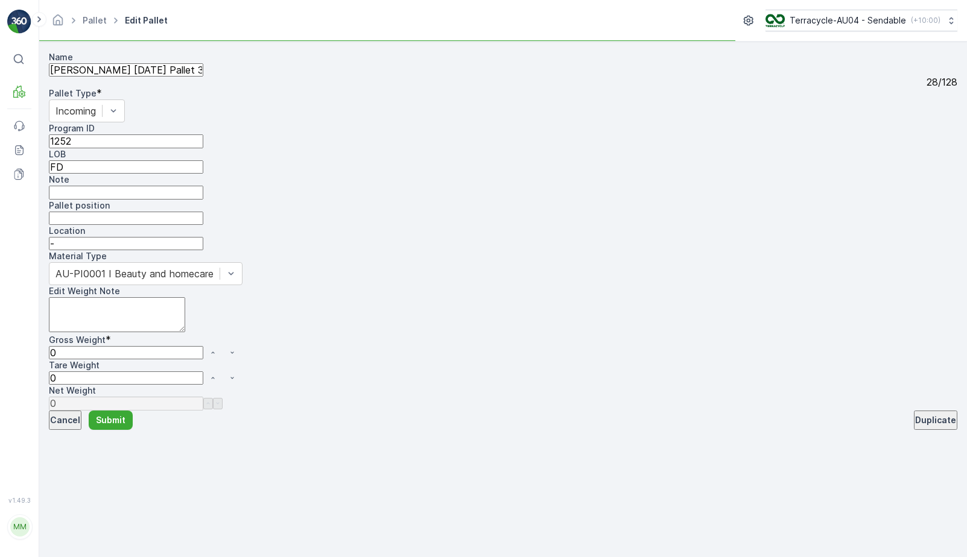
click at [80, 427] on p "Cancel" at bounding box center [65, 420] width 30 height 12
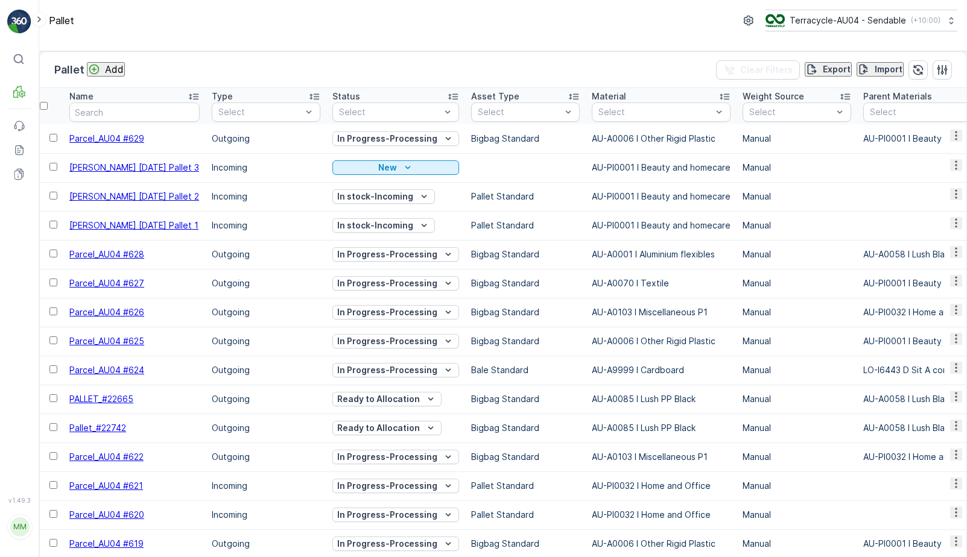
click at [113, 173] on span "[PERSON_NAME] [DATE] Pallet 3" at bounding box center [134, 167] width 130 height 10
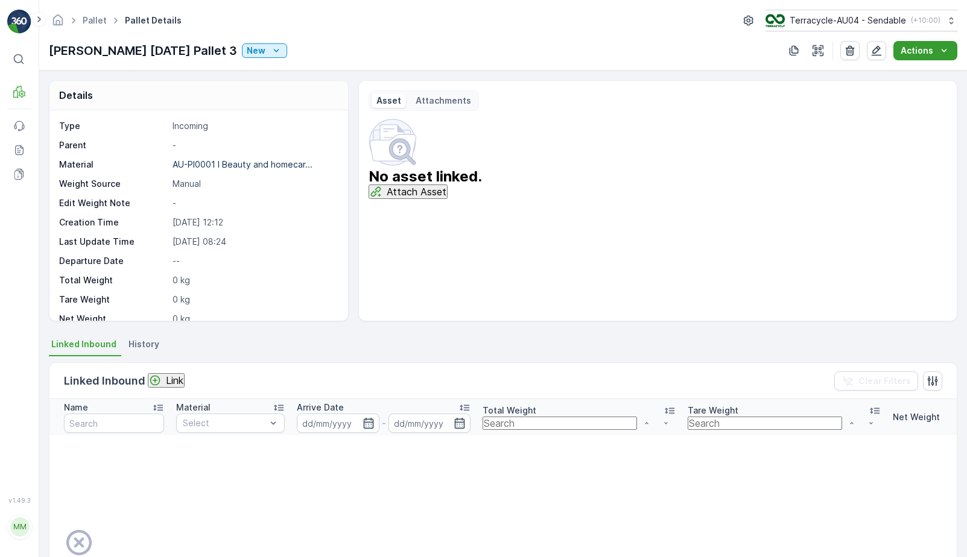
click at [916, 50] on p "Actions" at bounding box center [917, 51] width 33 height 12
click at [448, 199] on button "Attach Asset" at bounding box center [408, 192] width 79 height 14
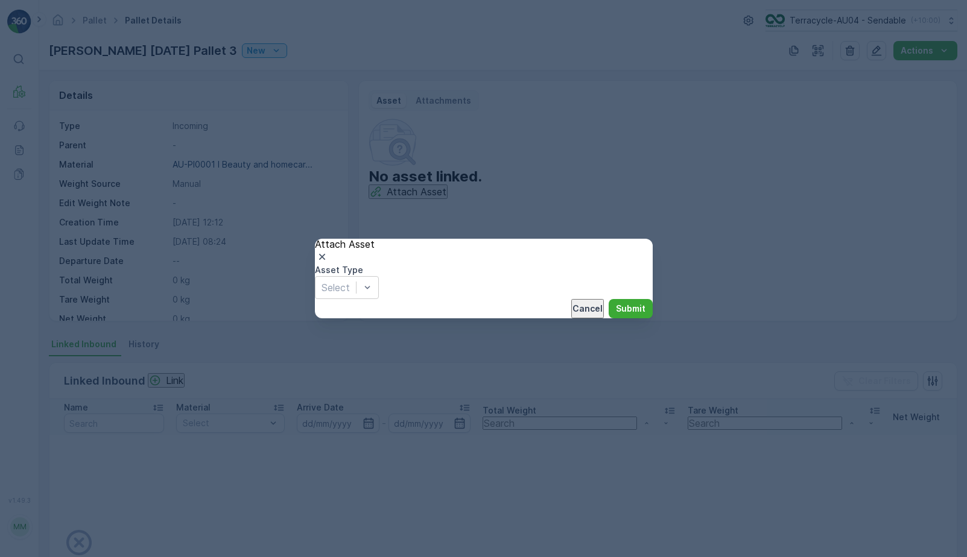
click at [414, 299] on div "Asset Type Select" at bounding box center [484, 281] width 338 height 35
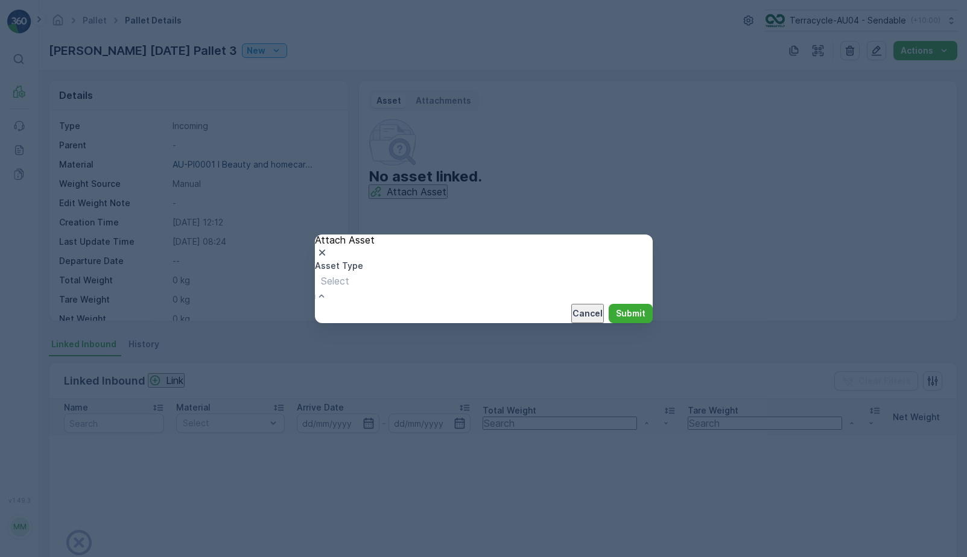
type input "p"
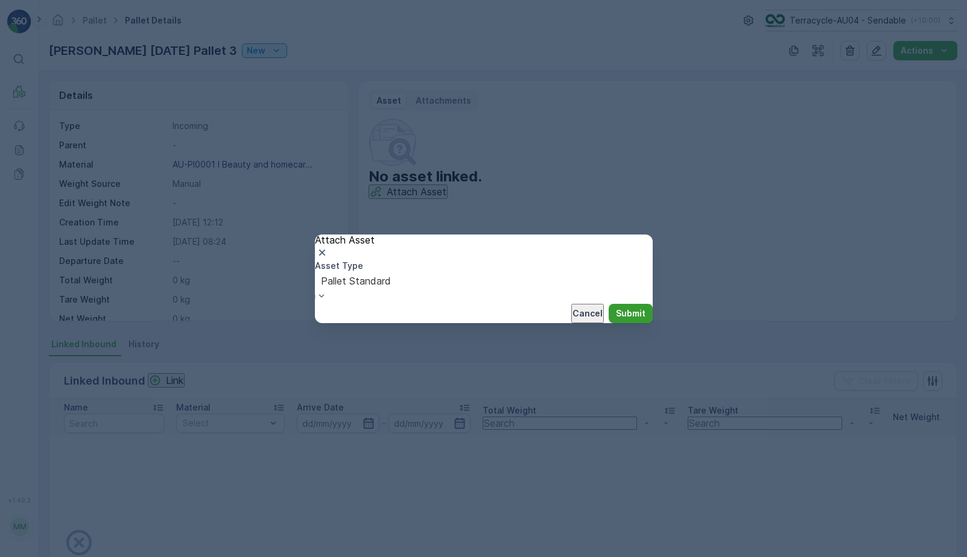
click at [629, 320] on p "Submit" at bounding box center [631, 314] width 30 height 12
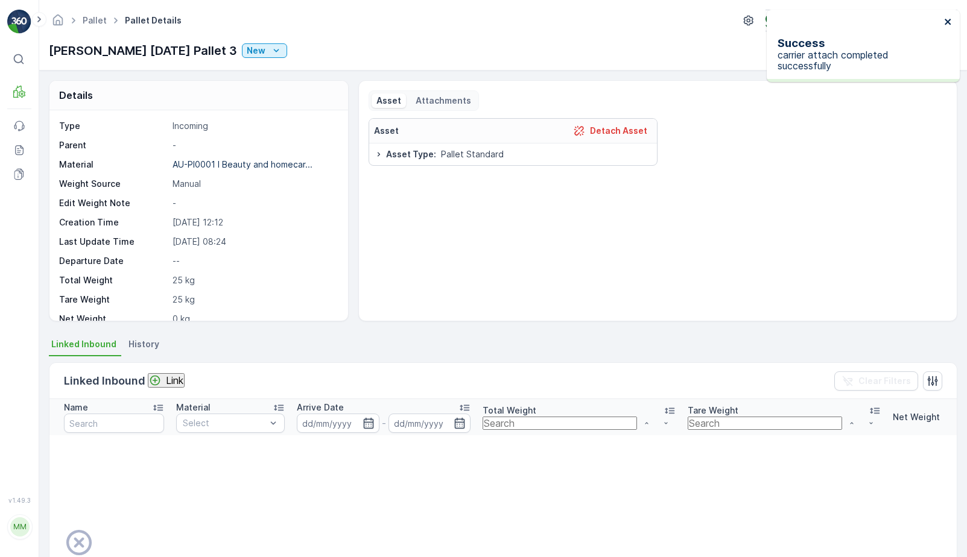
click at [950, 25] on icon "close" at bounding box center [948, 22] width 8 height 10
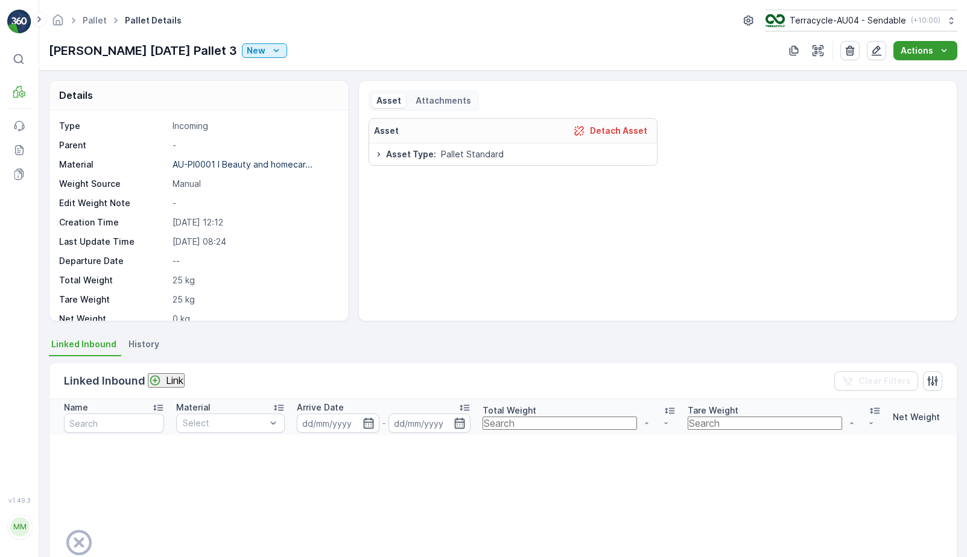
click at [916, 48] on p "Actions" at bounding box center [917, 51] width 33 height 12
click at [922, 78] on span "Update Weight" at bounding box center [938, 75] width 62 height 12
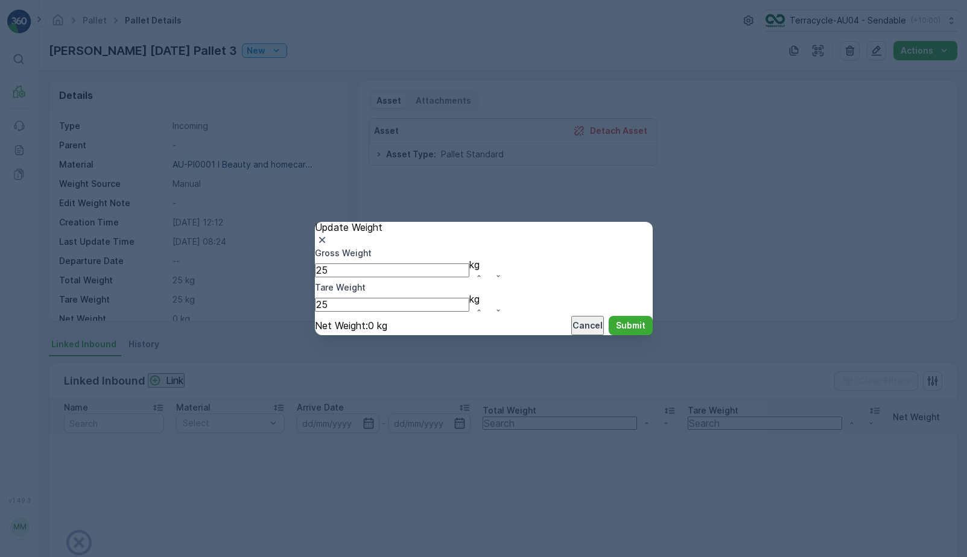
click at [370, 277] on Weight "25" at bounding box center [392, 270] width 154 height 13
type Weight "261"
click at [619, 327] on p "Submit" at bounding box center [631, 326] width 30 height 12
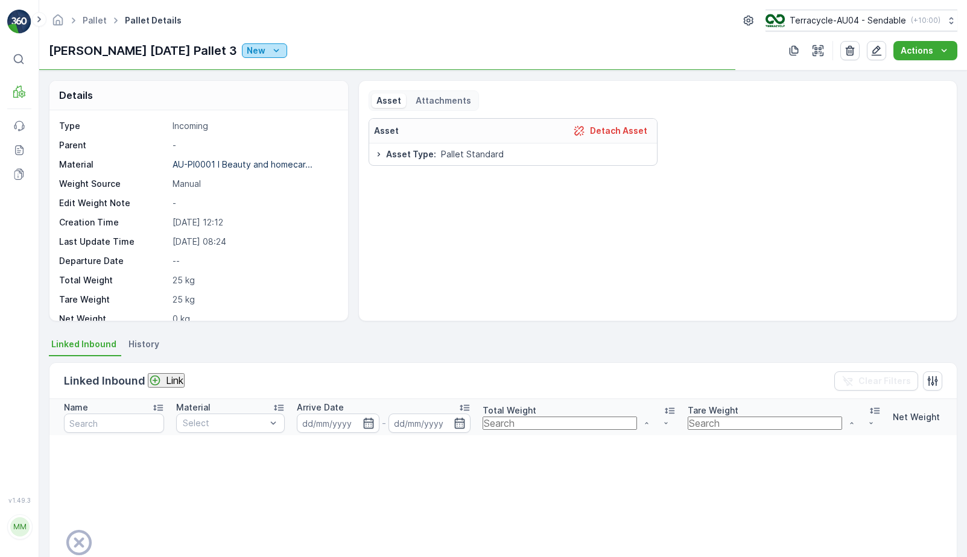
click at [270, 52] on icon "New" at bounding box center [276, 51] width 12 height 12
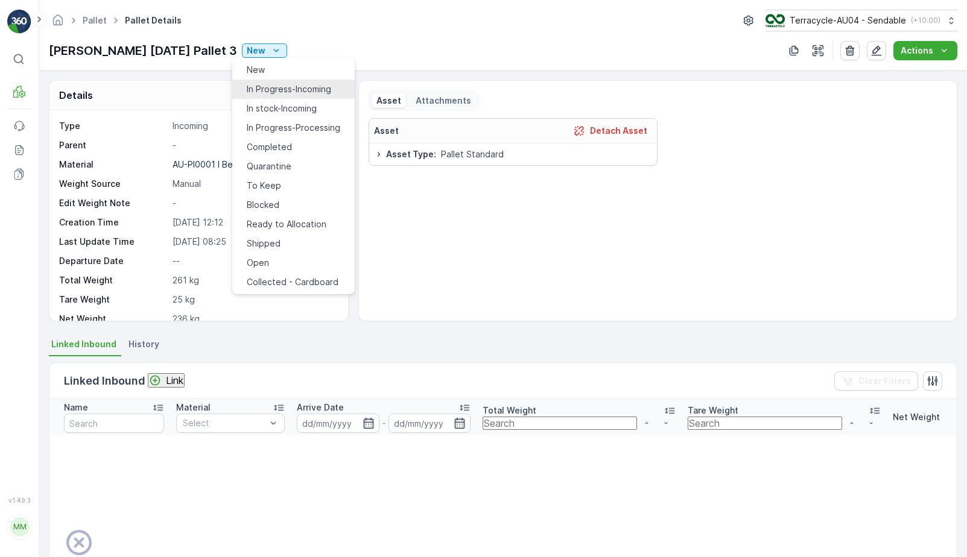
click at [271, 89] on span "In Progress-Incoming" at bounding box center [289, 89] width 84 height 12
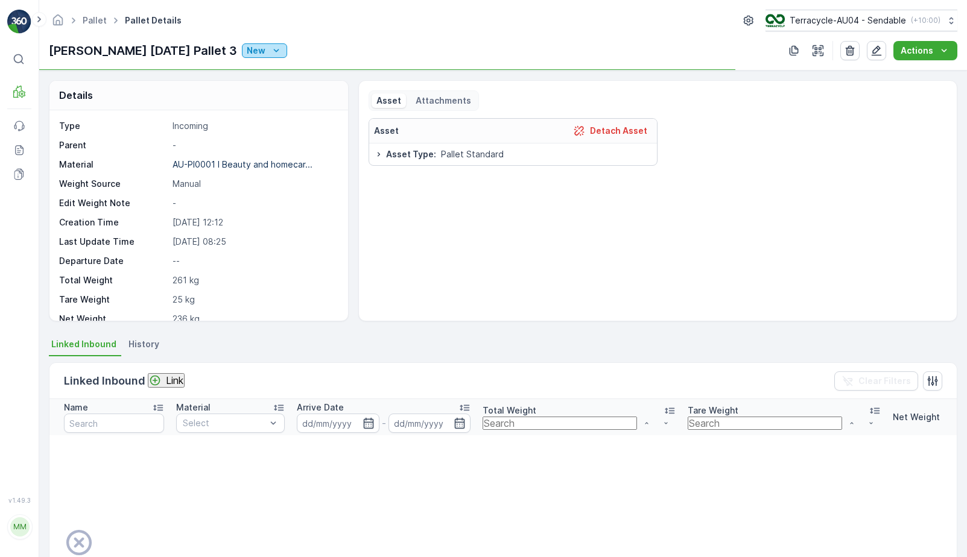
click at [270, 48] on icon "New" at bounding box center [276, 51] width 12 height 12
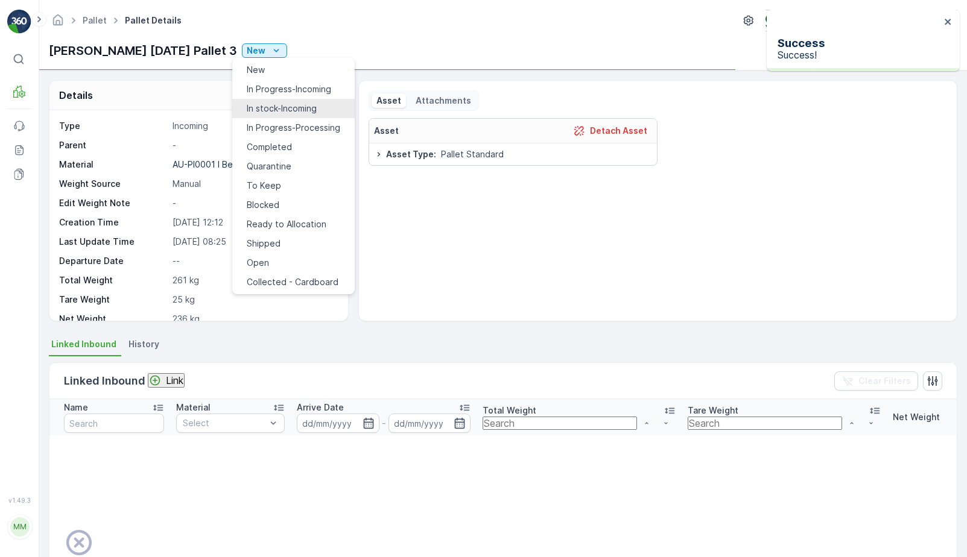
click at [285, 103] on span "In stock-Incoming" at bounding box center [282, 109] width 70 height 12
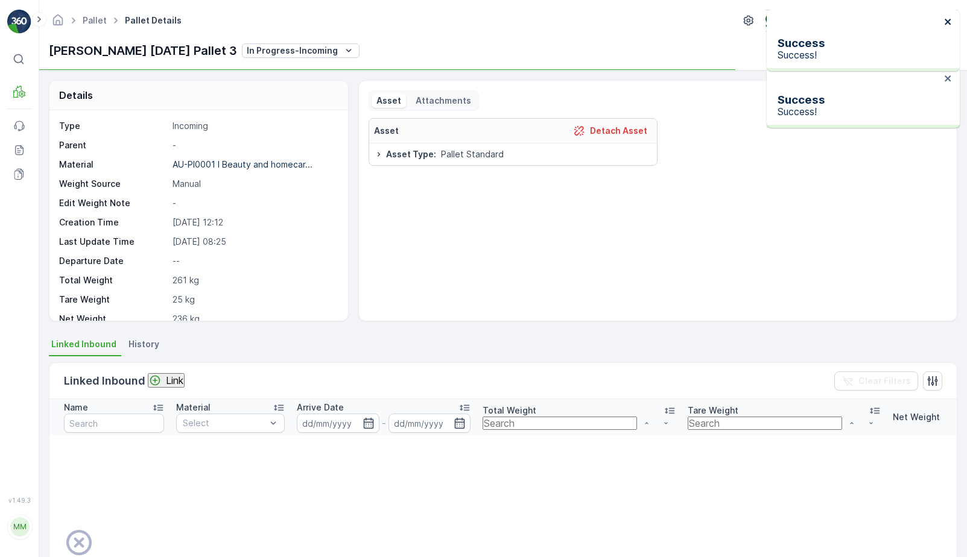
click at [947, 23] on icon "close" at bounding box center [948, 22] width 6 height 6
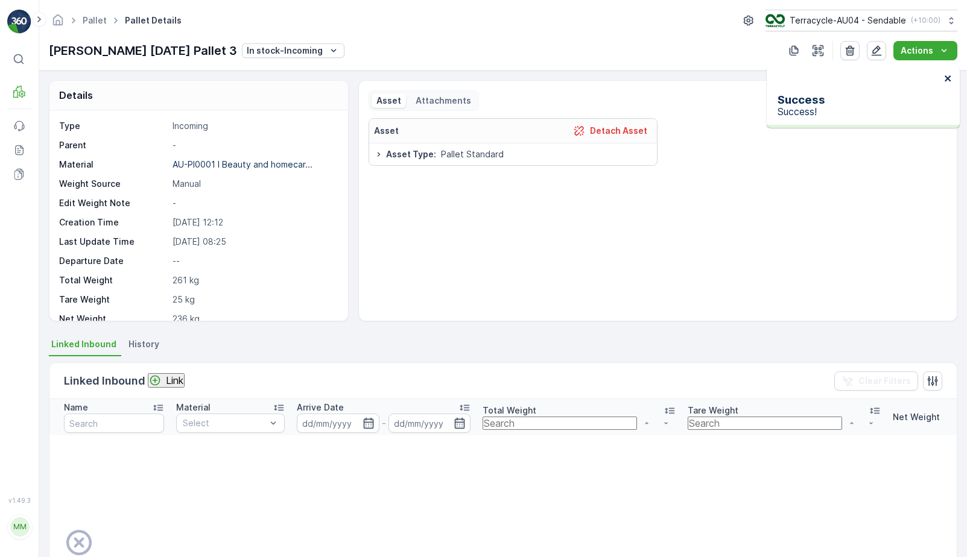
click at [944, 71] on div "Success Success!" at bounding box center [863, 97] width 193 height 62
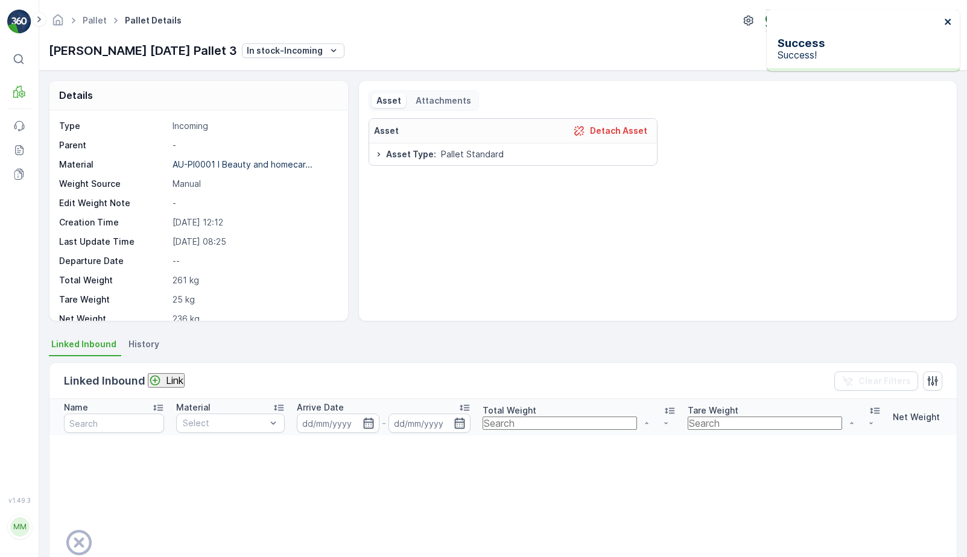
click at [946, 22] on icon "close" at bounding box center [948, 22] width 8 height 10
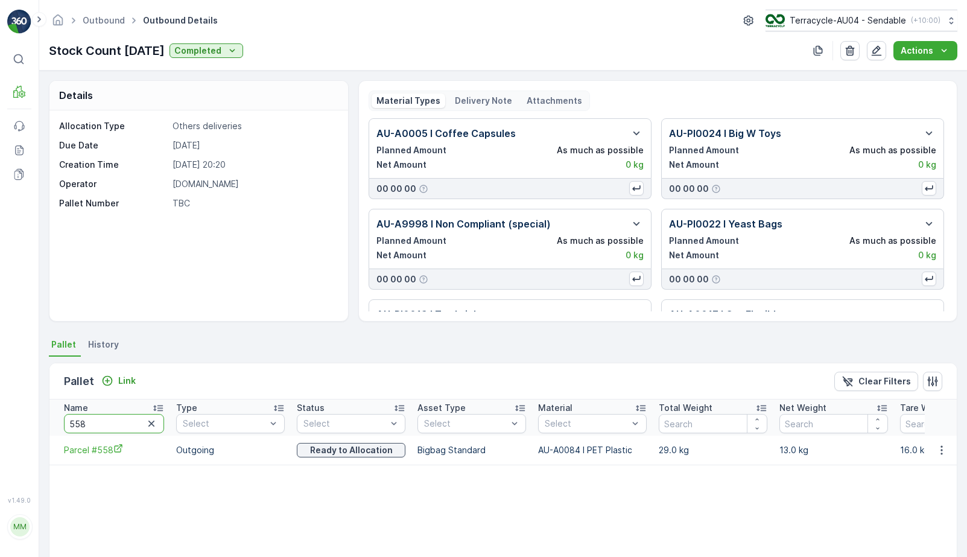
click at [17, 419] on div "⌘B MRF Events Reports Documents v 1.49.0 MM MRF.AU04 monika.tur@terracycle.com …" at bounding box center [483, 278] width 967 height 557
type input "21657"
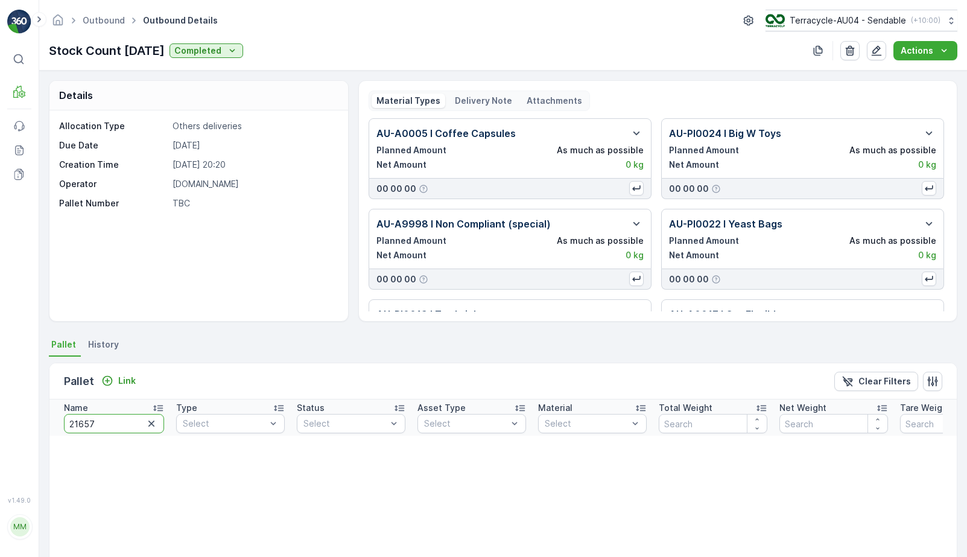
click at [118, 424] on input "21657" at bounding box center [114, 423] width 100 height 19
type input "22213"
click at [118, 419] on input "22213" at bounding box center [114, 423] width 100 height 19
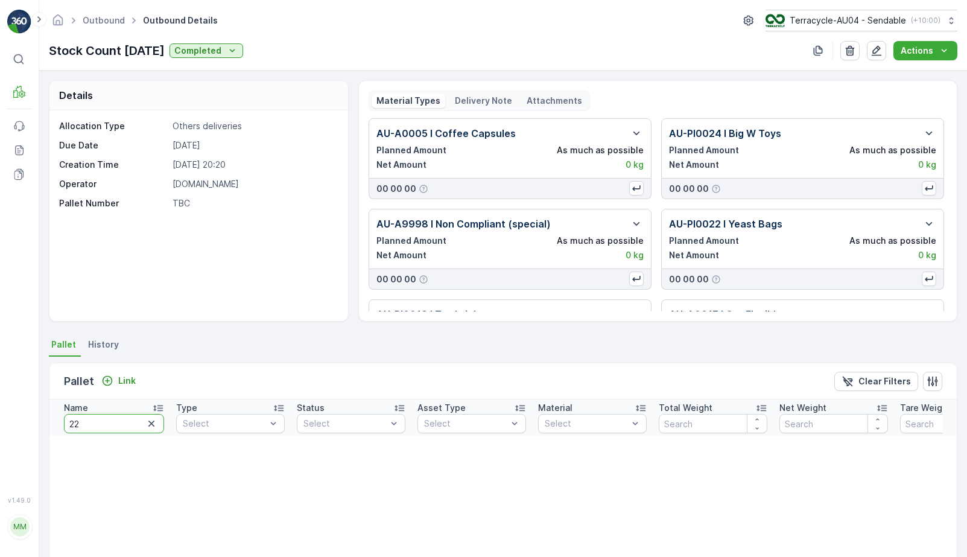
type input "221"
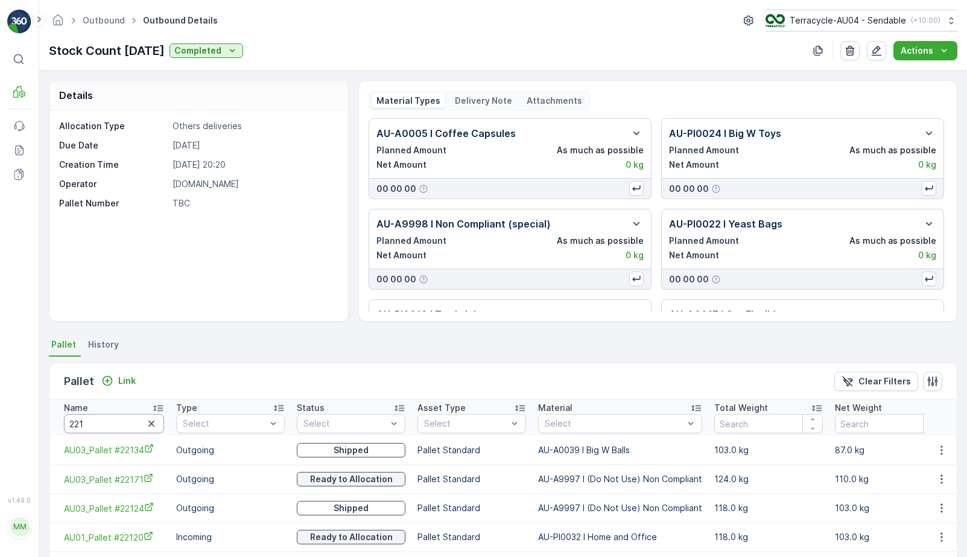
click at [97, 429] on input "221" at bounding box center [114, 423] width 100 height 19
type input "22165"
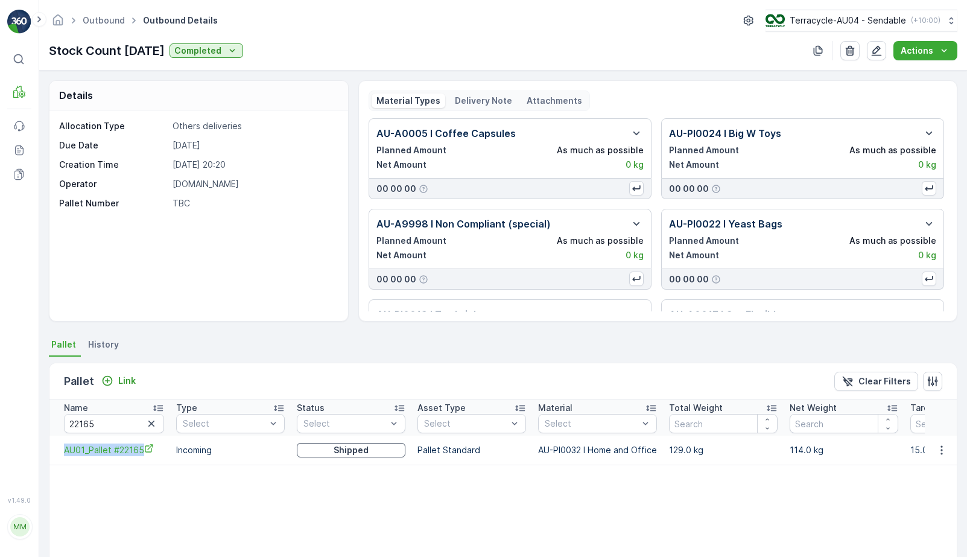
drag, startPoint x: 56, startPoint y: 456, endPoint x: 135, endPoint y: 462, distance: 79.2
click at [135, 462] on td "AU01_Pallet #22165" at bounding box center [109, 450] width 121 height 29
copy span "AU01_Pallet #22165"
click at [313, 491] on div "Name 22165 Type Select Status Select Asset Type Select Material Select Total We…" at bounding box center [502, 485] width 907 height 173
click at [146, 446] on icon "AU01_Pallet #22165" at bounding box center [149, 449] width 8 height 8
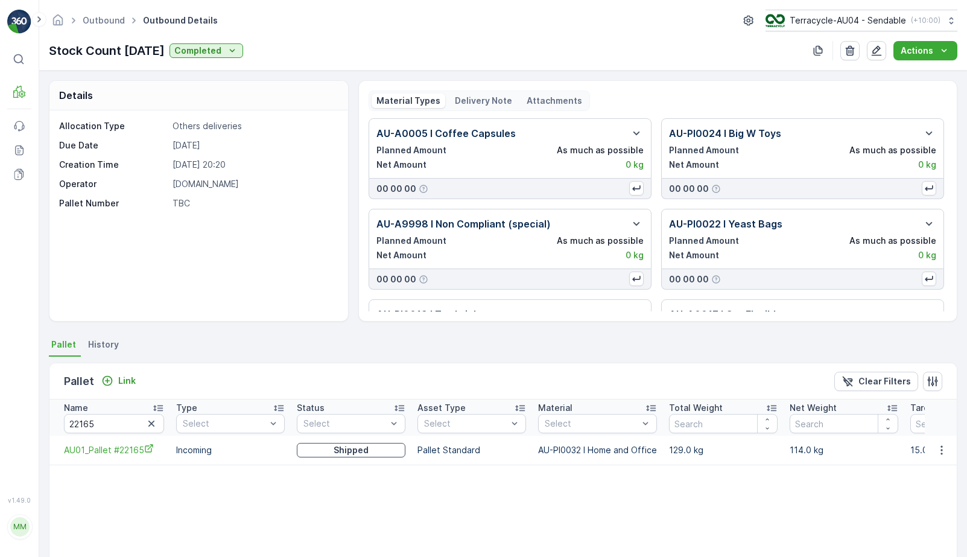
scroll to position [0, 104]
click at [944, 447] on icon "button" at bounding box center [942, 450] width 12 height 12
click at [913, 493] on span "Unlink Pallet" at bounding box center [916, 490] width 49 height 12
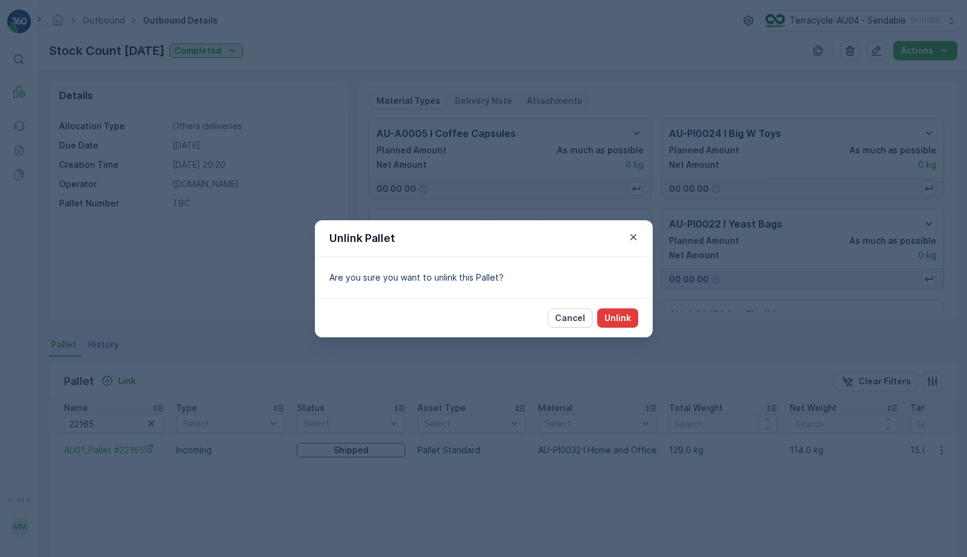
click at [620, 316] on p "Unlink" at bounding box center [618, 318] width 27 height 12
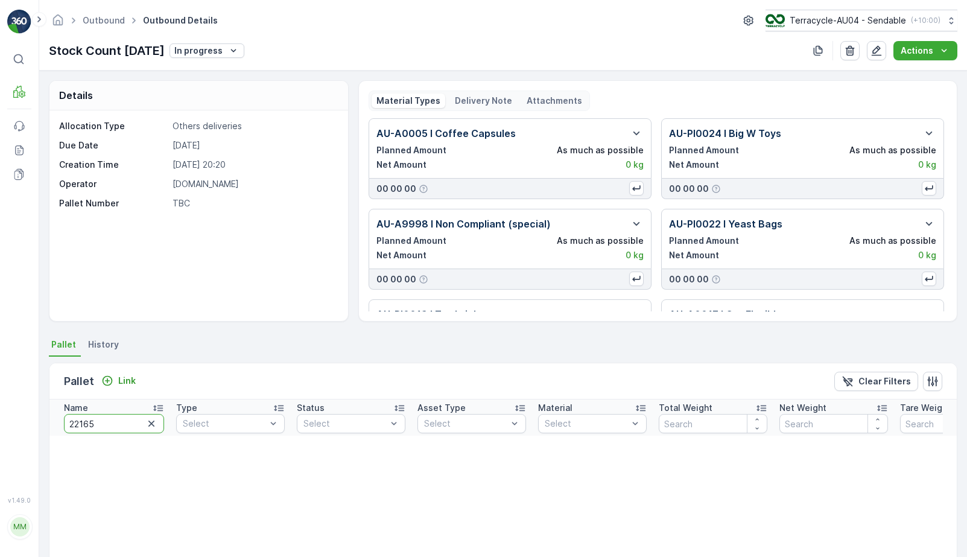
drag, startPoint x: 106, startPoint y: 427, endPoint x: -54, endPoint y: 427, distance: 159.9
click at [0, 427] on html "⌘B MRF Events Reports Documents v 1.49.0 MM MRF.AU04 monika.tur@terracycle.com …" at bounding box center [483, 278] width 967 height 557
type input "22224"
drag, startPoint x: 125, startPoint y: 421, endPoint x: -4, endPoint y: 421, distance: 128.5
click at [0, 421] on html "⌘B MRF Events Reports Documents v 1.49.0 MM MRF.AU04 monika.tur@terracycle.com …" at bounding box center [483, 278] width 967 height 557
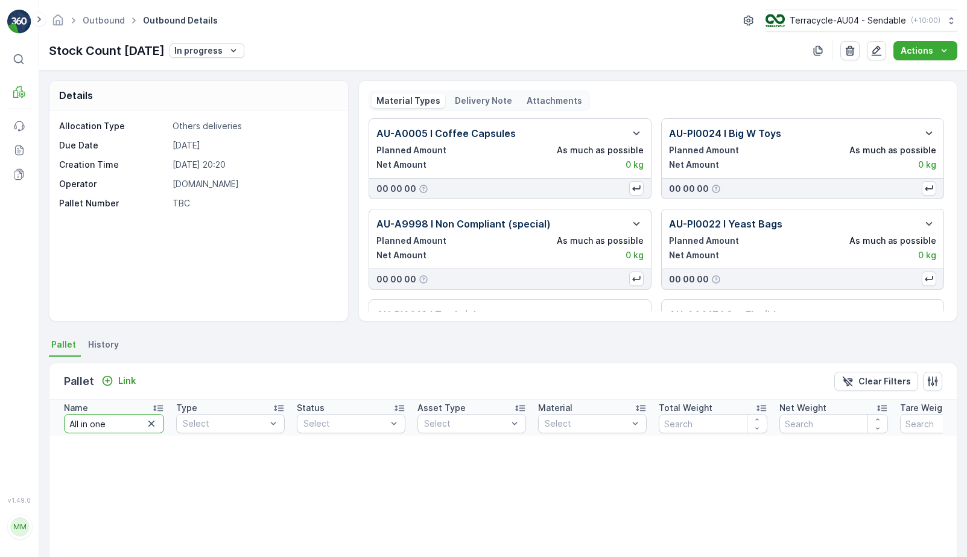
type input "All in one 6"
click at [125, 425] on input "All in one 6" at bounding box center [114, 423] width 100 height 19
type input "All in one #6"
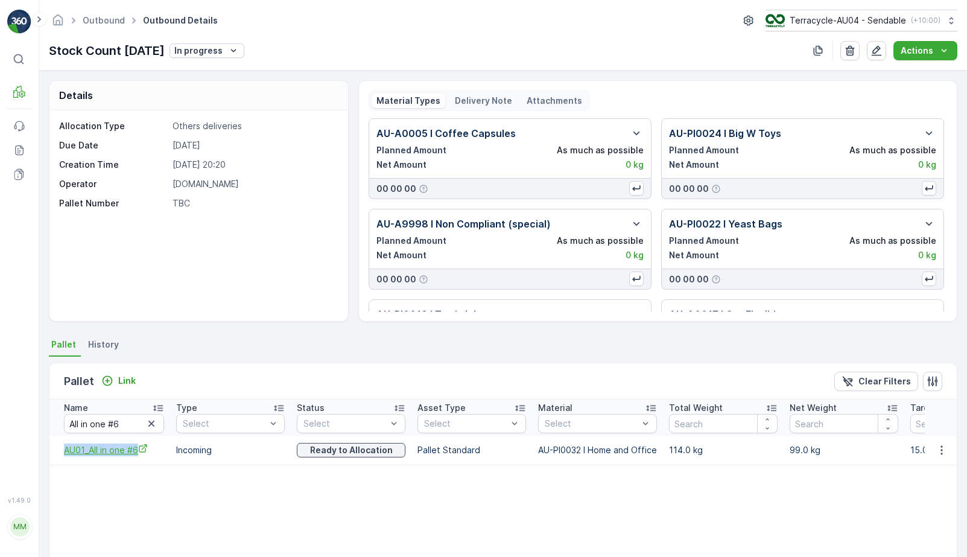
drag, startPoint x: 70, startPoint y: 455, endPoint x: 150, endPoint y: 456, distance: 79.6
click at [150, 456] on td "AU01_All in one #6" at bounding box center [109, 450] width 121 height 29
copy span "AU01_All in one #6"
click at [142, 454] on span "AU01_All in one #6" at bounding box center [114, 449] width 100 height 13
click at [944, 459] on td at bounding box center [941, 450] width 33 height 29
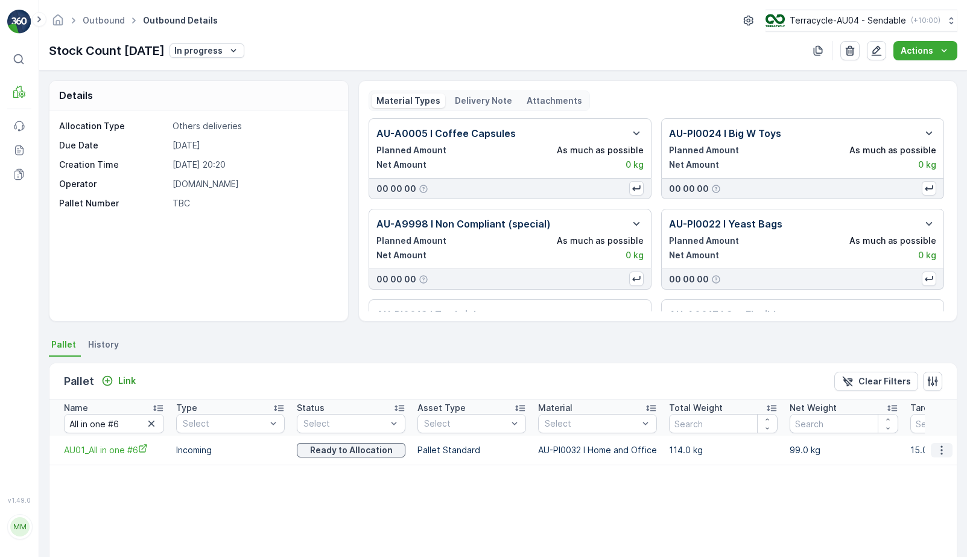
click at [942, 446] on icon "button" at bounding box center [942, 450] width 12 height 12
click at [914, 503] on div "Name All in one #6 Type Select Status Select Asset Type Select Material Select …" at bounding box center [502, 485] width 907 height 173
click at [944, 446] on icon "button" at bounding box center [942, 450] width 12 height 12
click at [918, 497] on div "Unlink Pallet" at bounding box center [927, 490] width 80 height 17
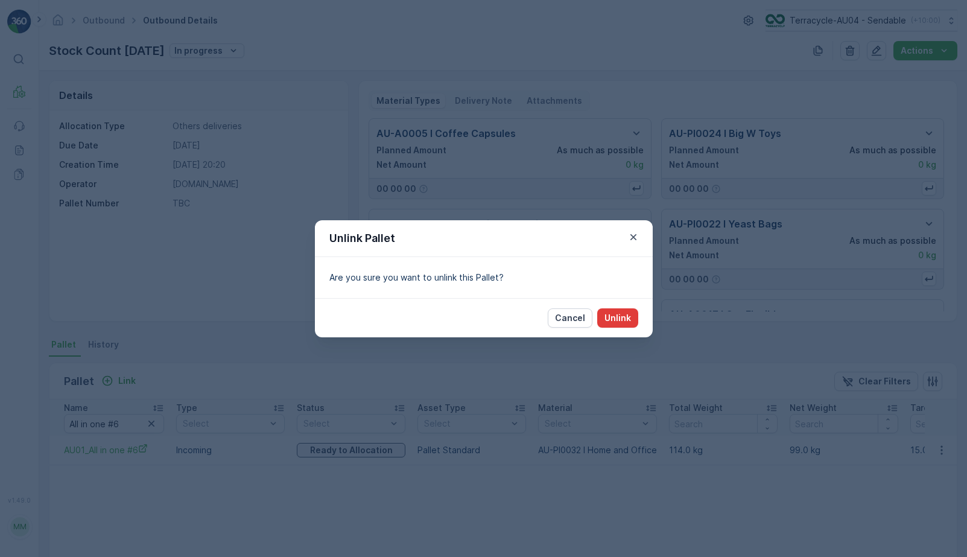
click at [621, 317] on p "Unlink" at bounding box center [618, 318] width 27 height 12
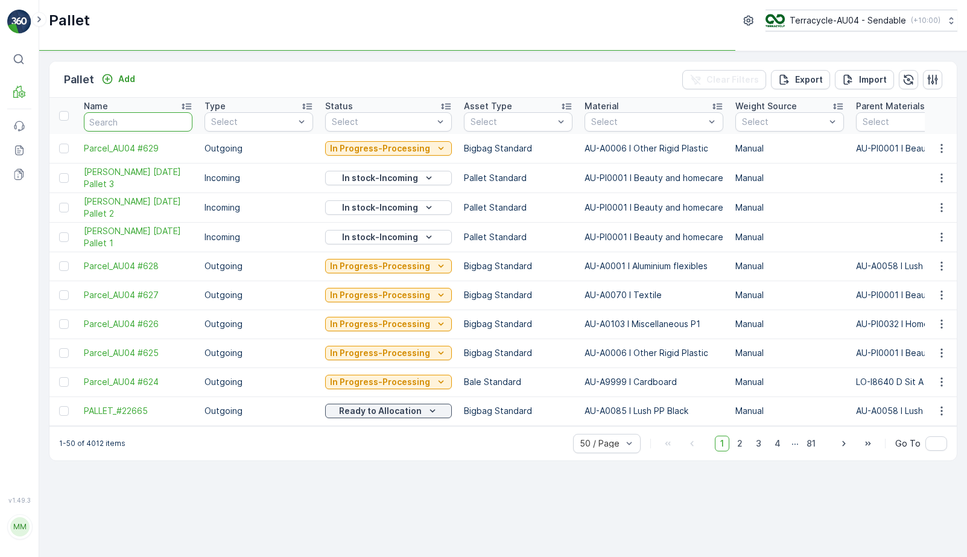
click at [115, 121] on input "text" at bounding box center [138, 121] width 109 height 19
type input "21657"
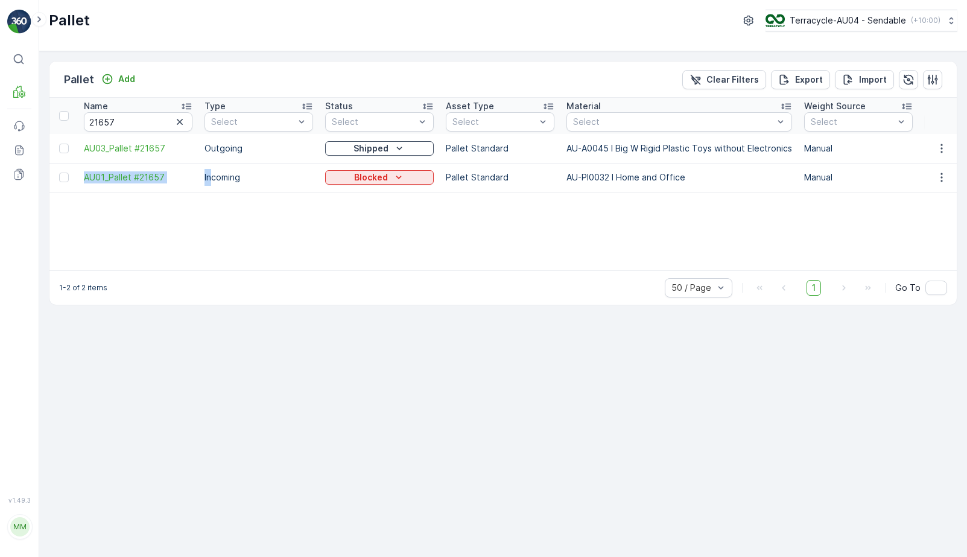
drag, startPoint x: 77, startPoint y: 180, endPoint x: 213, endPoint y: 181, distance: 135.7
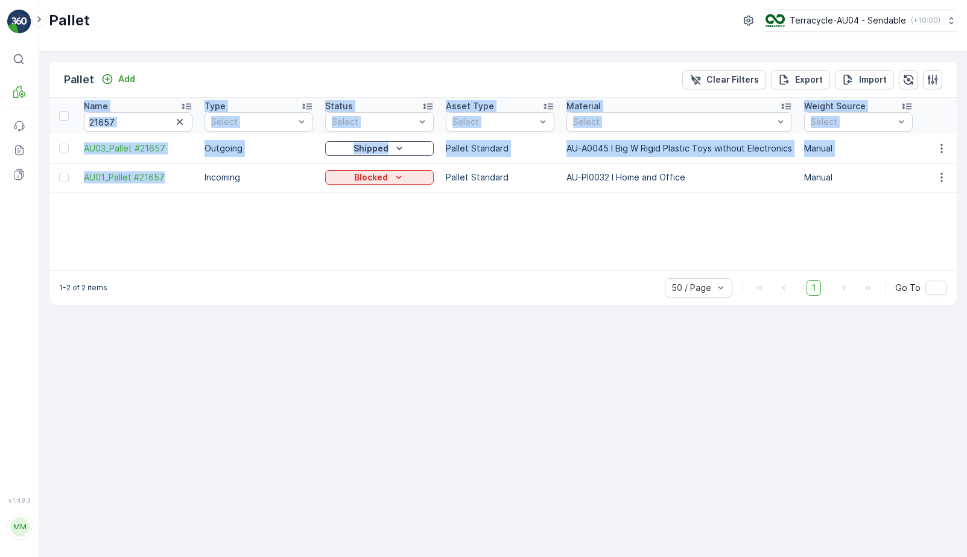
drag, startPoint x: 195, startPoint y: 185, endPoint x: 192, endPoint y: 259, distance: 74.9
click at [192, 259] on div "Name 21657 Type Select Status Select Asset Type Select Material Select Weight S…" at bounding box center [502, 184] width 907 height 173
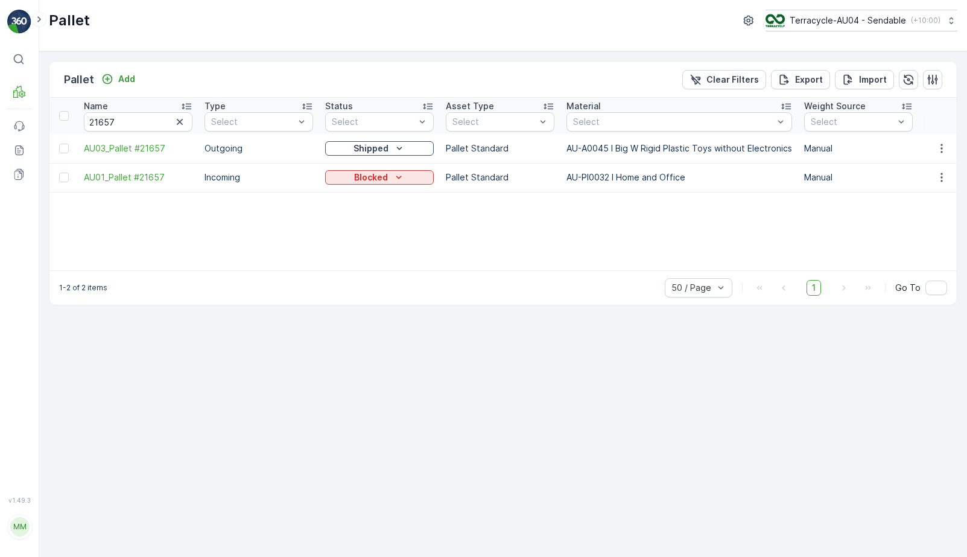
click at [137, 230] on div "Name 21657 Type Select Status Select Asset Type Select Material Select Weight S…" at bounding box center [502, 184] width 907 height 173
drag, startPoint x: 78, startPoint y: 183, endPoint x: 167, endPoint y: 183, distance: 88.7
click at [167, 183] on td "AU01_Pallet #21657" at bounding box center [138, 177] width 121 height 29
copy span "AU01_Pallet #21657"
click at [363, 180] on p "Blocked" at bounding box center [371, 177] width 34 height 12
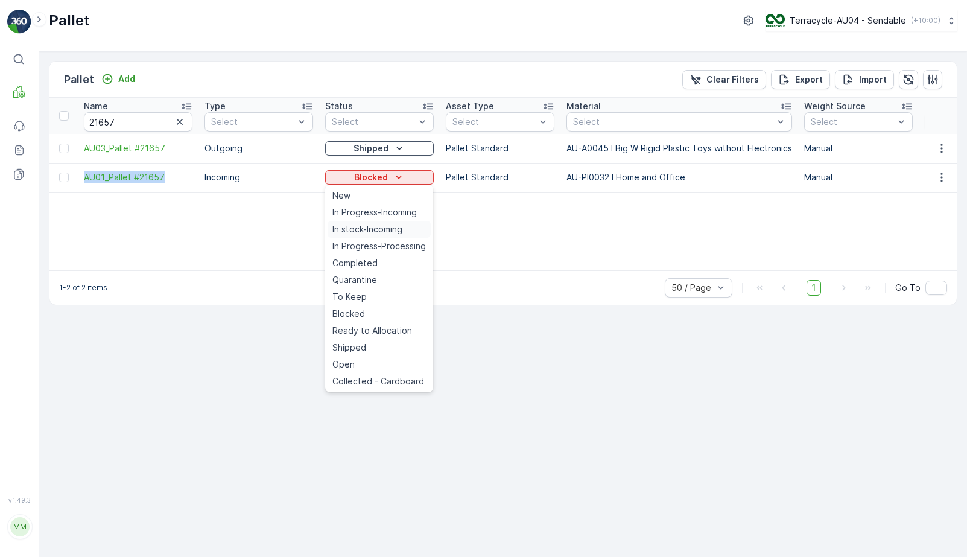
click at [393, 229] on span "In stock-Incoming" at bounding box center [367, 229] width 70 height 12
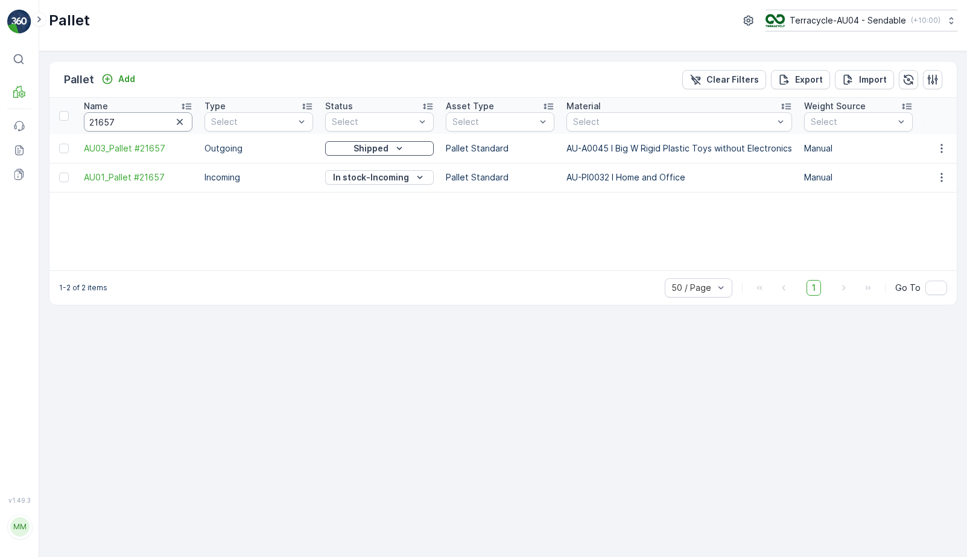
click at [147, 130] on input "21657" at bounding box center [138, 121] width 109 height 19
type input "22213"
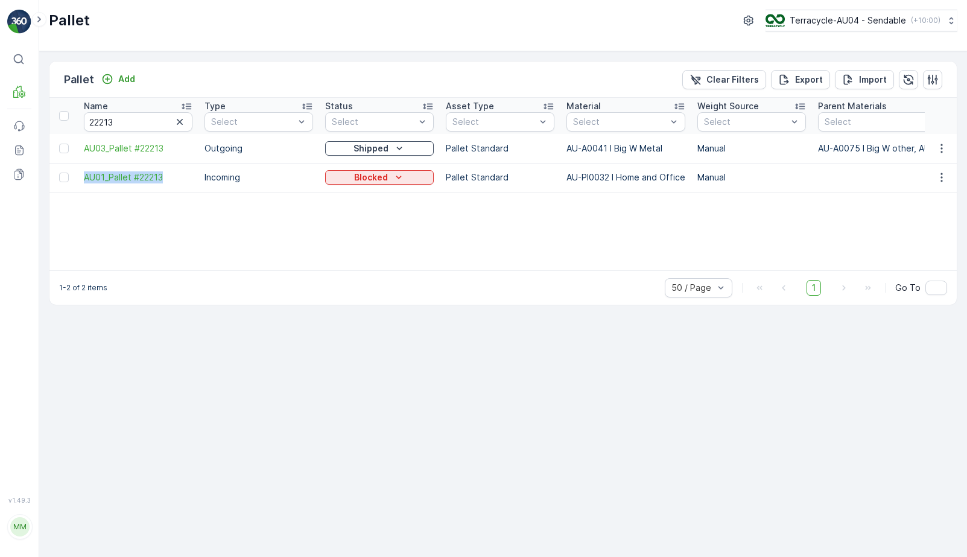
drag, startPoint x: 80, startPoint y: 180, endPoint x: 173, endPoint y: 187, distance: 93.2
click at [173, 187] on td "AU01_Pallet #22213" at bounding box center [138, 177] width 121 height 29
copy span "AU01_Pallet #22213"
click at [407, 170] on button "Blocked" at bounding box center [379, 177] width 109 height 14
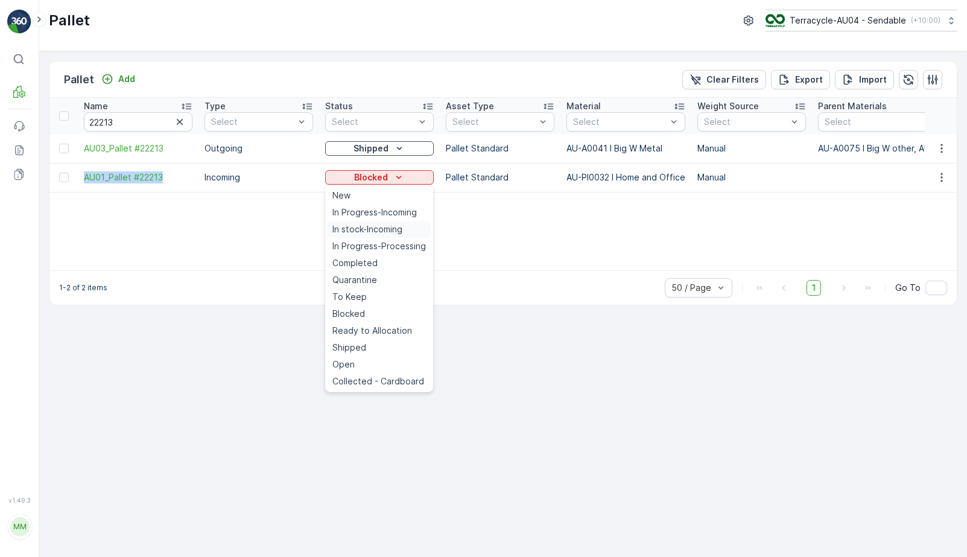
click at [393, 227] on span "In stock-Incoming" at bounding box center [367, 229] width 70 height 12
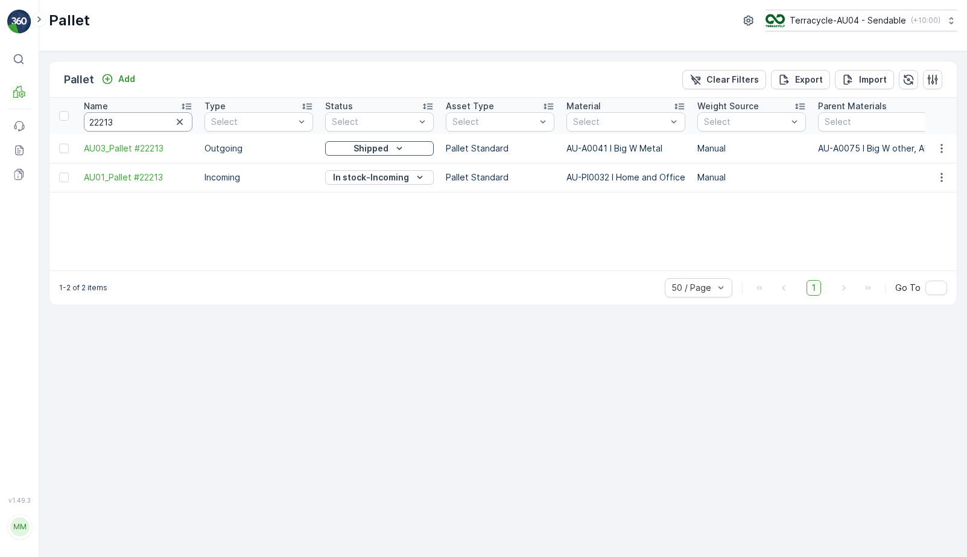
click at [143, 119] on input "22213" at bounding box center [138, 121] width 109 height 19
type input "22224"
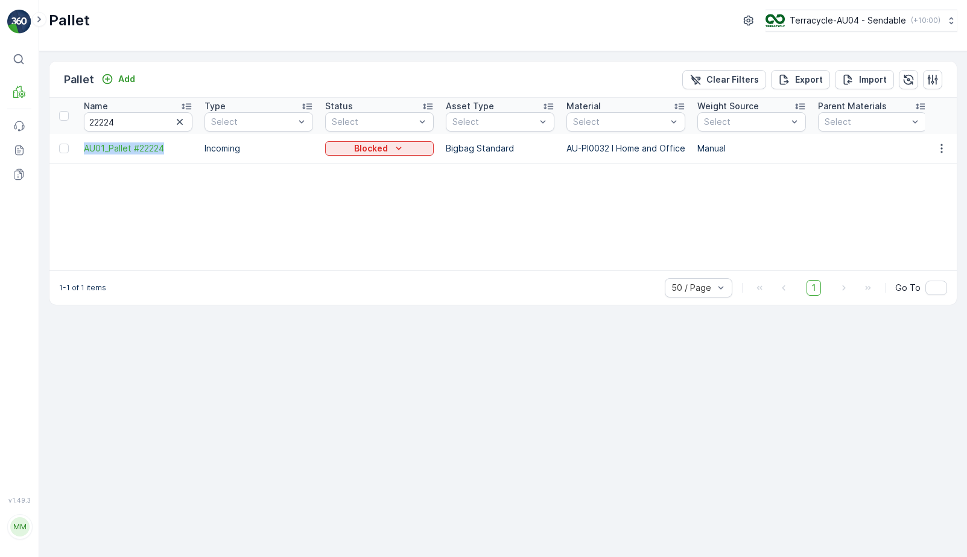
drag, startPoint x: 77, startPoint y: 152, endPoint x: 176, endPoint y: 157, distance: 99.7
copy span "AU01_Pallet #22224"
click at [375, 152] on p "Blocked" at bounding box center [371, 148] width 34 height 12
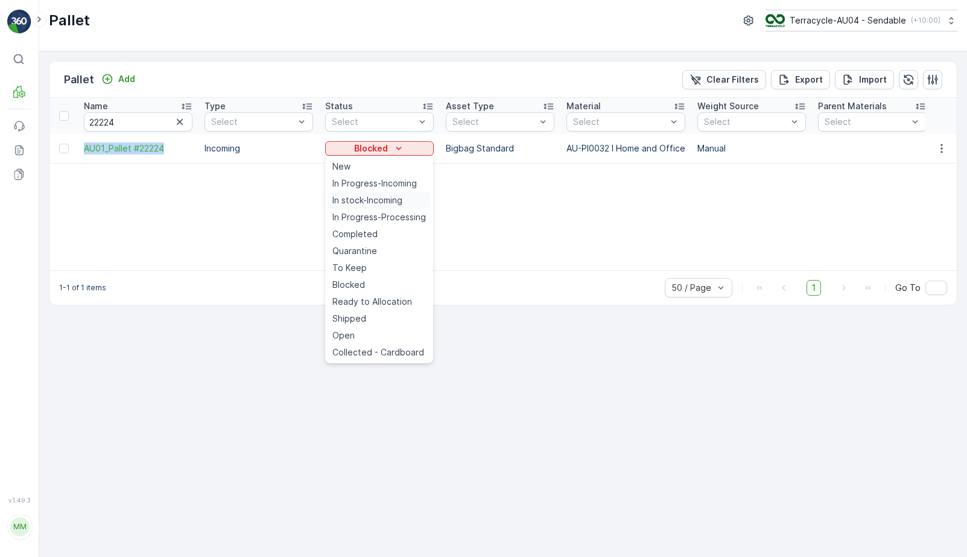
click at [379, 203] on span "In stock-Incoming" at bounding box center [367, 200] width 70 height 12
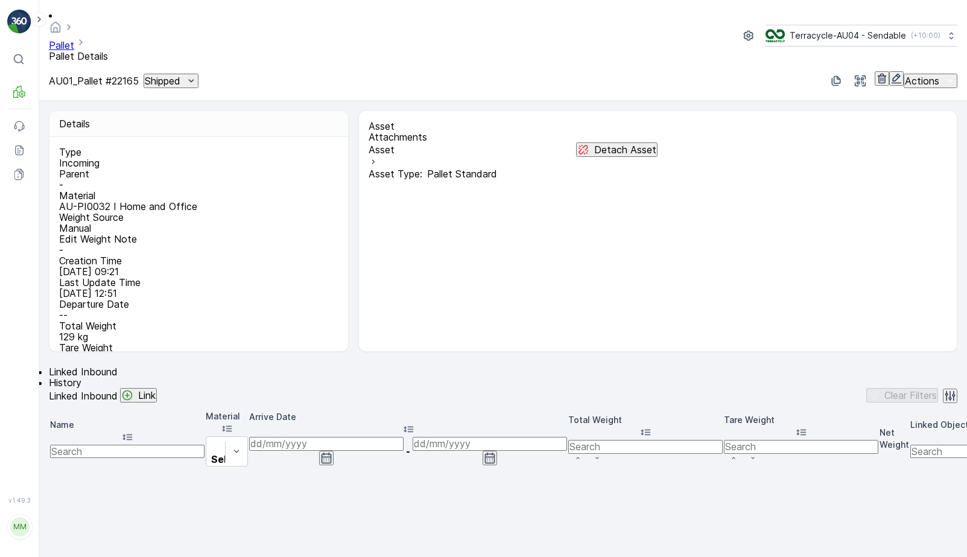
click at [197, 75] on div "Shipped" at bounding box center [171, 81] width 52 height 12
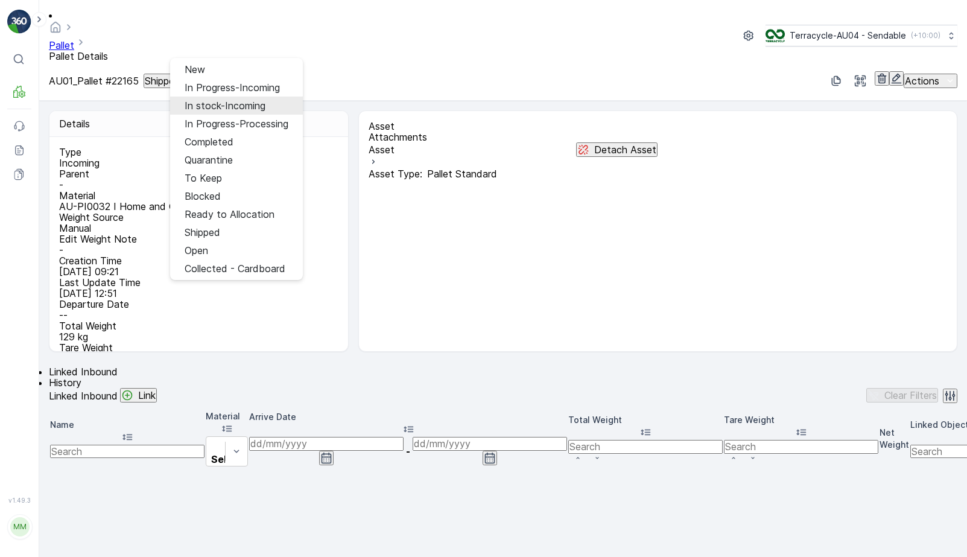
click at [218, 102] on span "In stock-Incoming" at bounding box center [225, 105] width 81 height 11
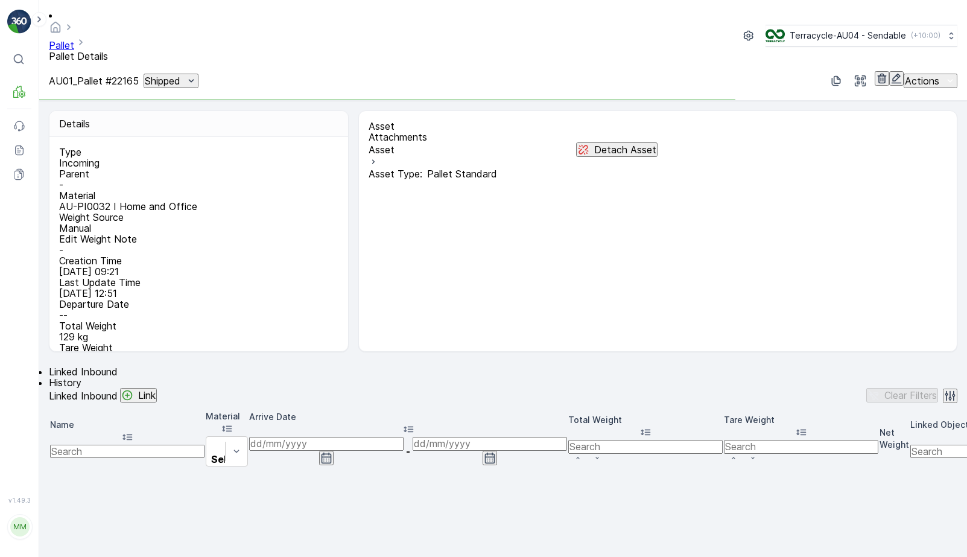
click at [194, 79] on icon "Shipped" at bounding box center [191, 80] width 5 height 3
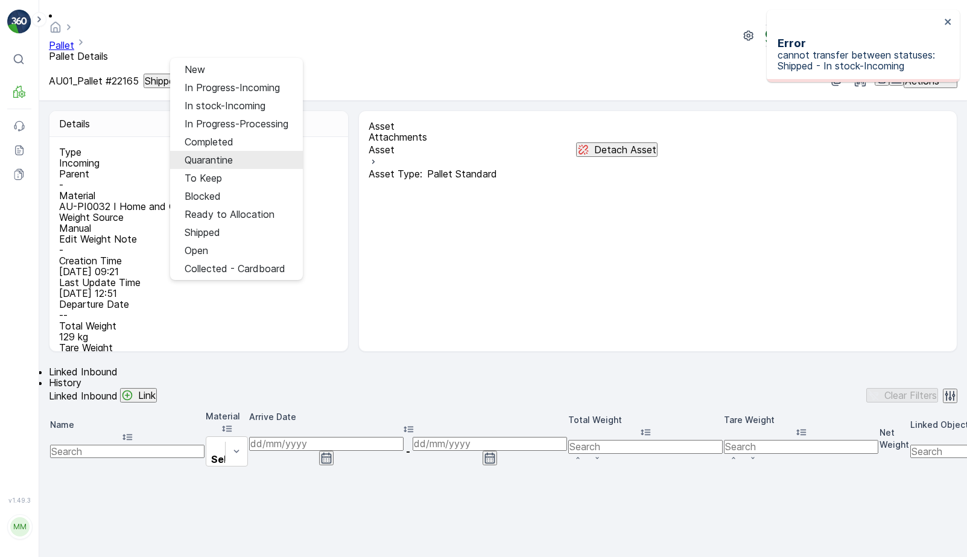
click at [215, 154] on span "Quarantine" at bounding box center [209, 159] width 48 height 11
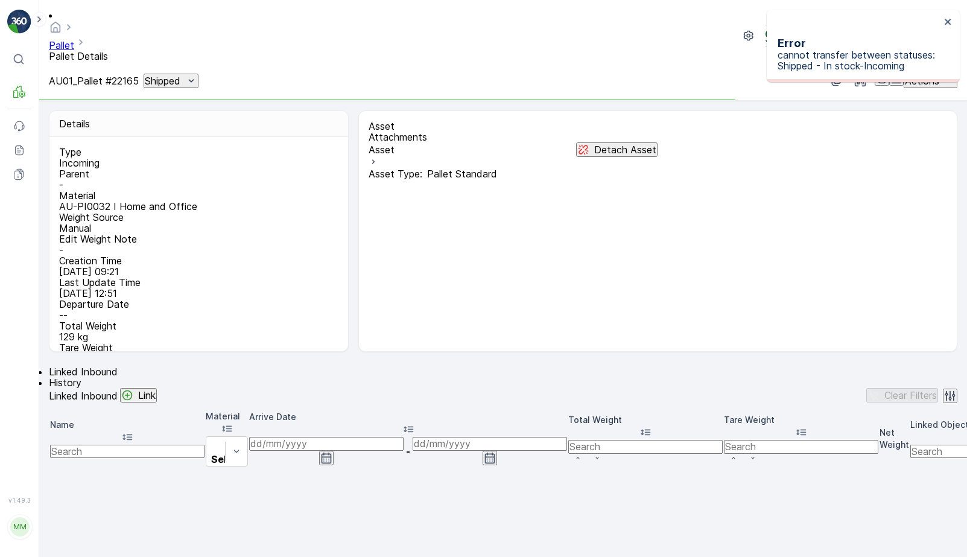
click at [197, 75] on icon "Shipped" at bounding box center [191, 81] width 12 height 12
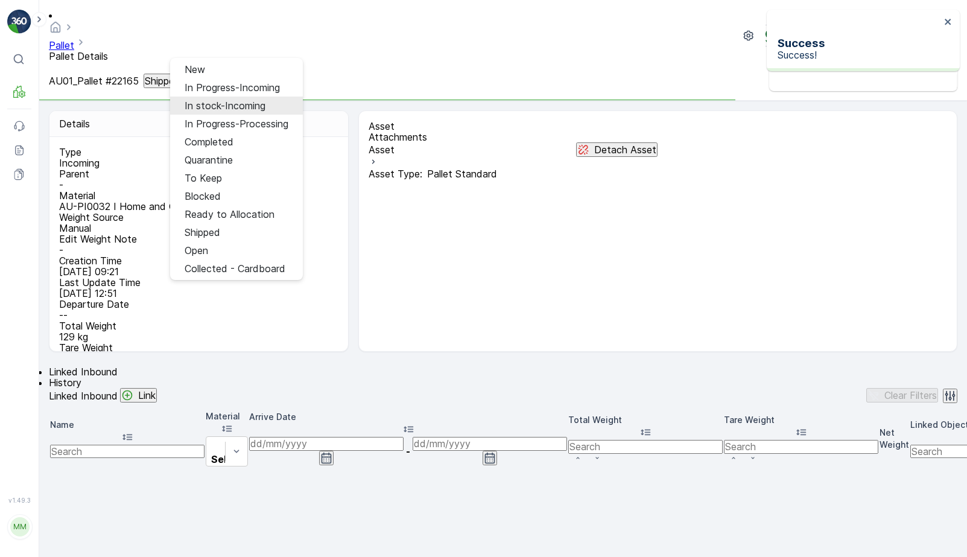
click at [220, 107] on span "In stock-Incoming" at bounding box center [225, 105] width 81 height 11
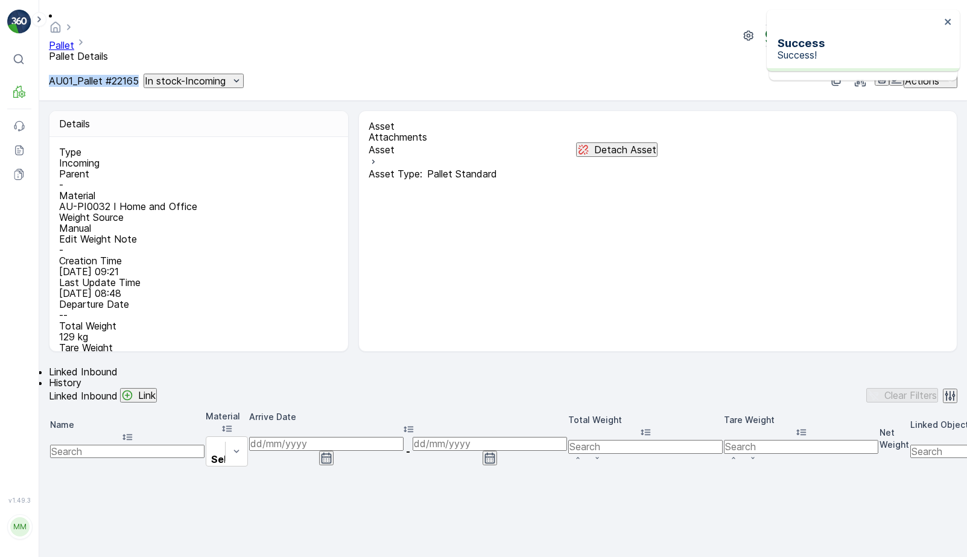
drag, startPoint x: 46, startPoint y: 51, endPoint x: 162, endPoint y: 51, distance: 116.4
click at [162, 51] on div "Pallet Pallet Details Terracycle-AU04 - Sendable ( +10:00 ) AU01_Pallet #22165 …" at bounding box center [503, 50] width 928 height 101
copy p "AU01_Pallet #22165"
click at [226, 75] on p "In stock-Incoming" at bounding box center [185, 80] width 81 height 11
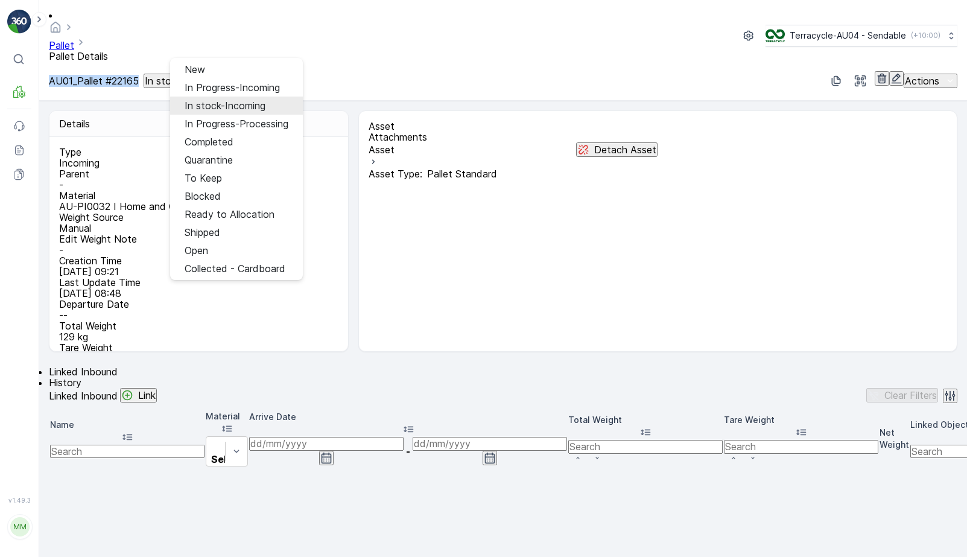
click at [242, 100] on span "In stock-Incoming" at bounding box center [225, 105] width 81 height 11
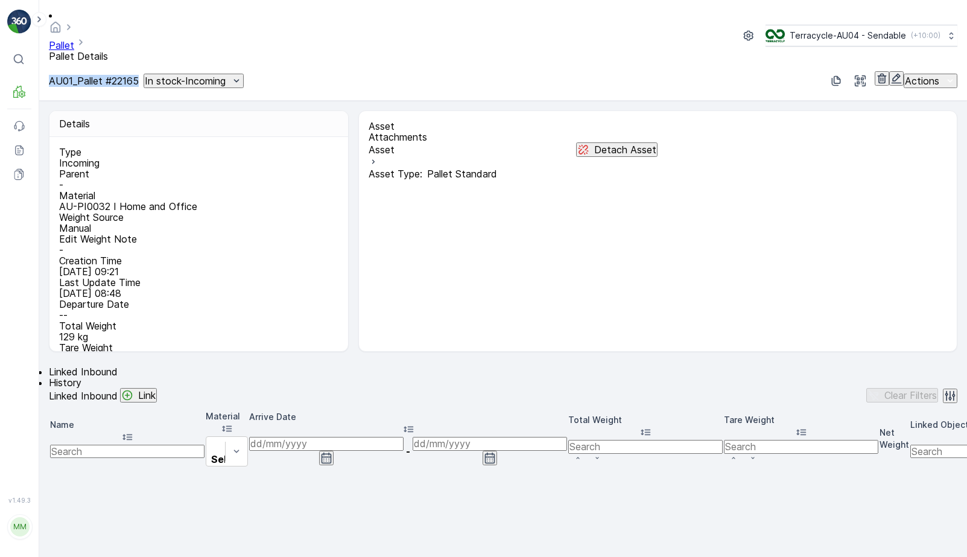
copy p "AU01_Pallet #22165"
click at [244, 74] on button "In stock-Incoming" at bounding box center [194, 81] width 100 height 14
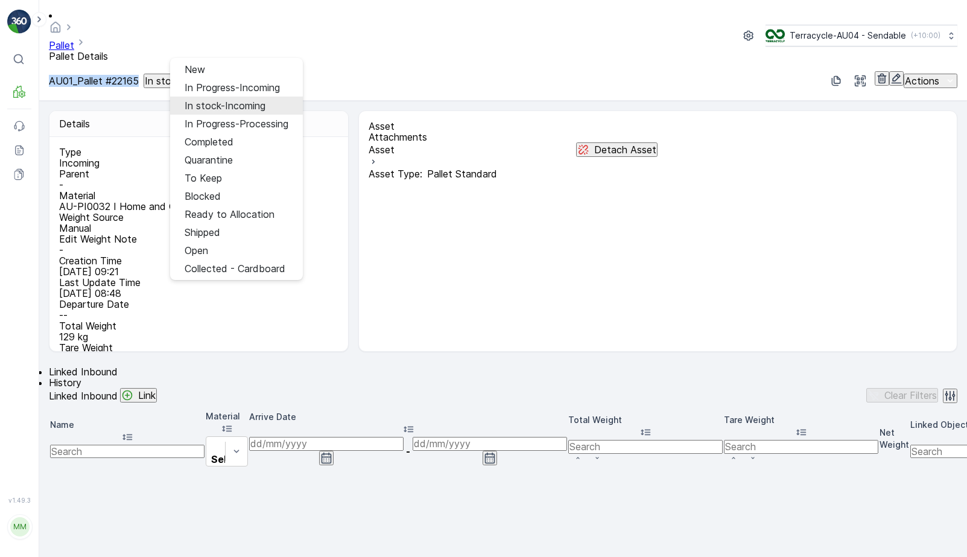
click at [237, 101] on span "In stock-Incoming" at bounding box center [225, 105] width 81 height 11
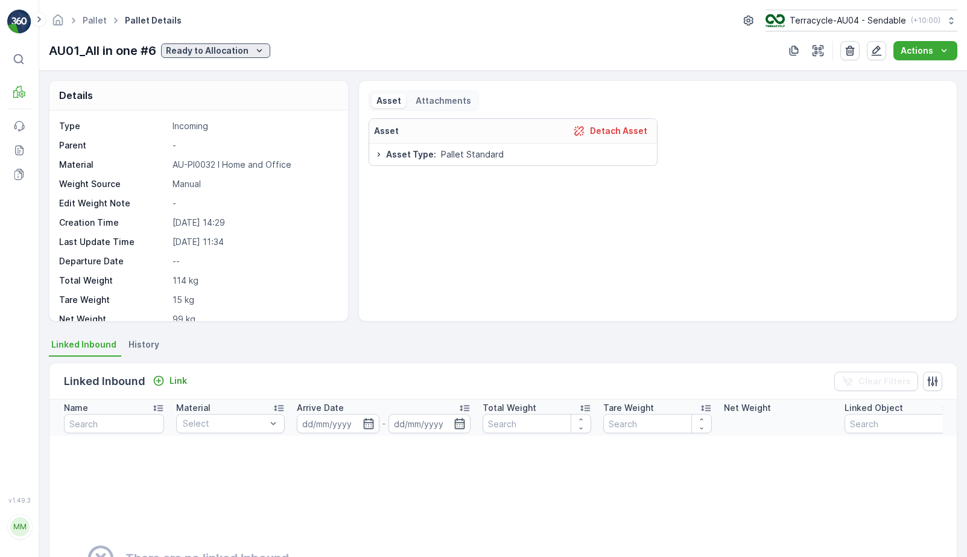
click at [205, 54] on p "Ready to Allocation" at bounding box center [207, 51] width 83 height 12
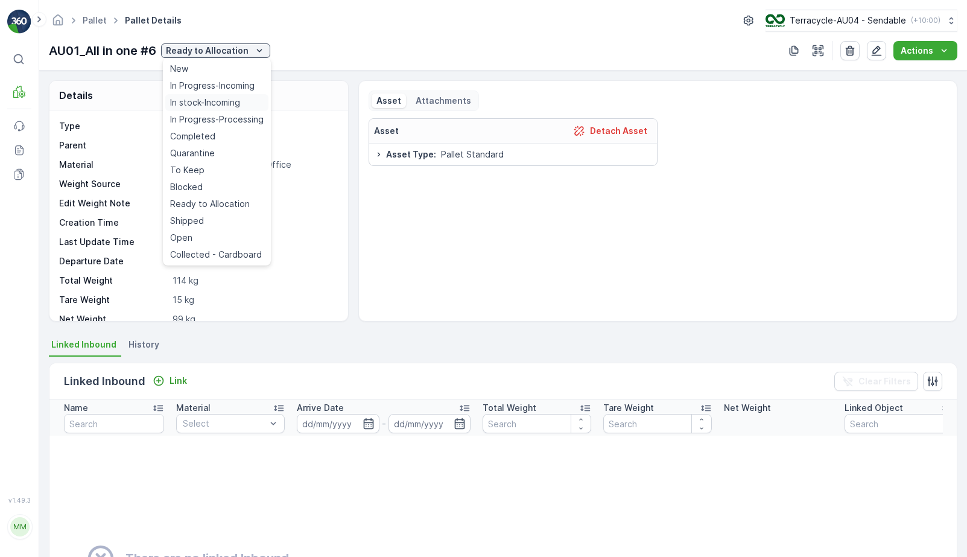
click at [218, 100] on span "In stock-Incoming" at bounding box center [205, 103] width 70 height 12
